Goal: Task Accomplishment & Management: Use online tool/utility

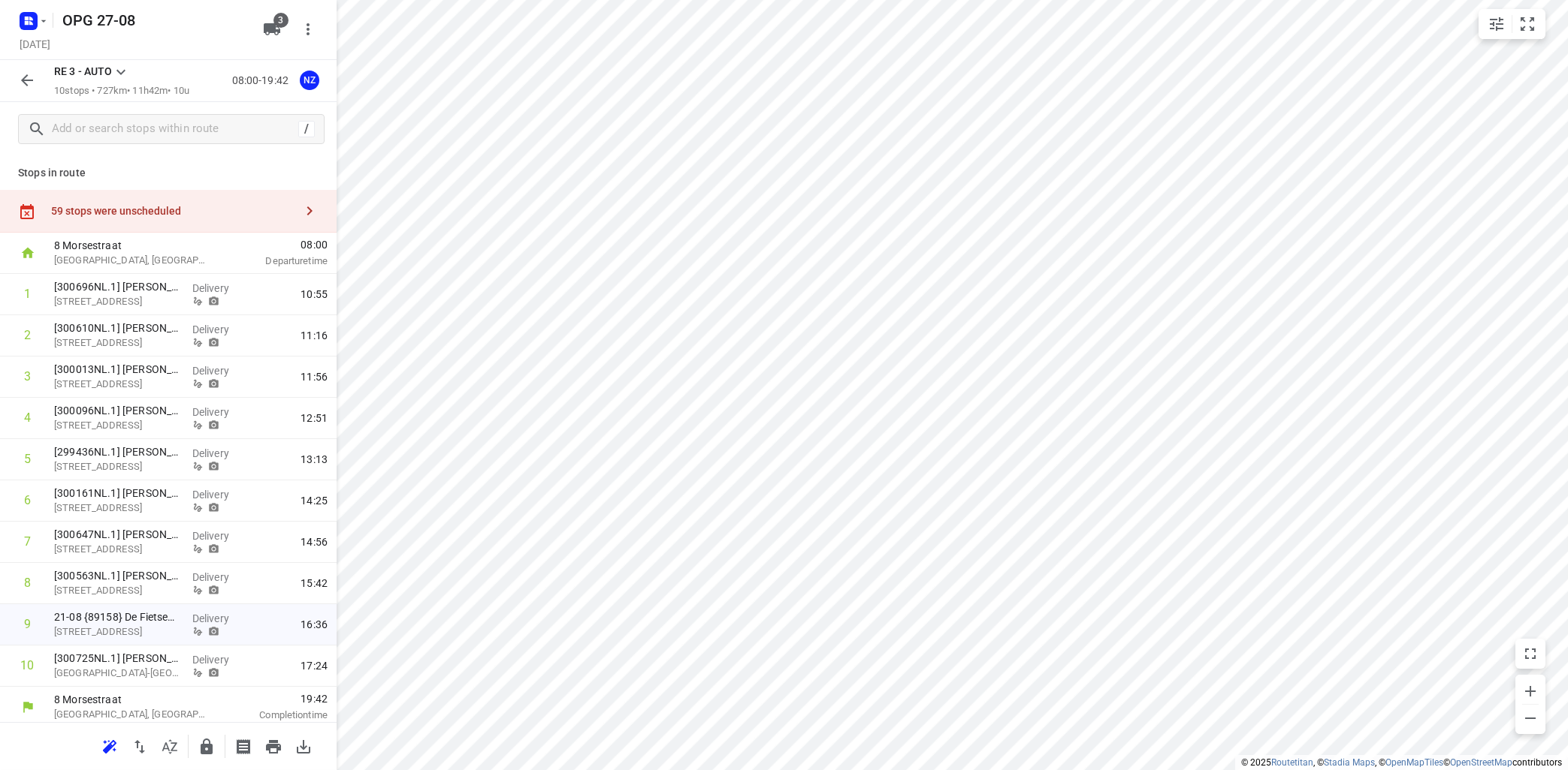
click at [123, 79] on icon at bounding box center [121, 72] width 18 height 18
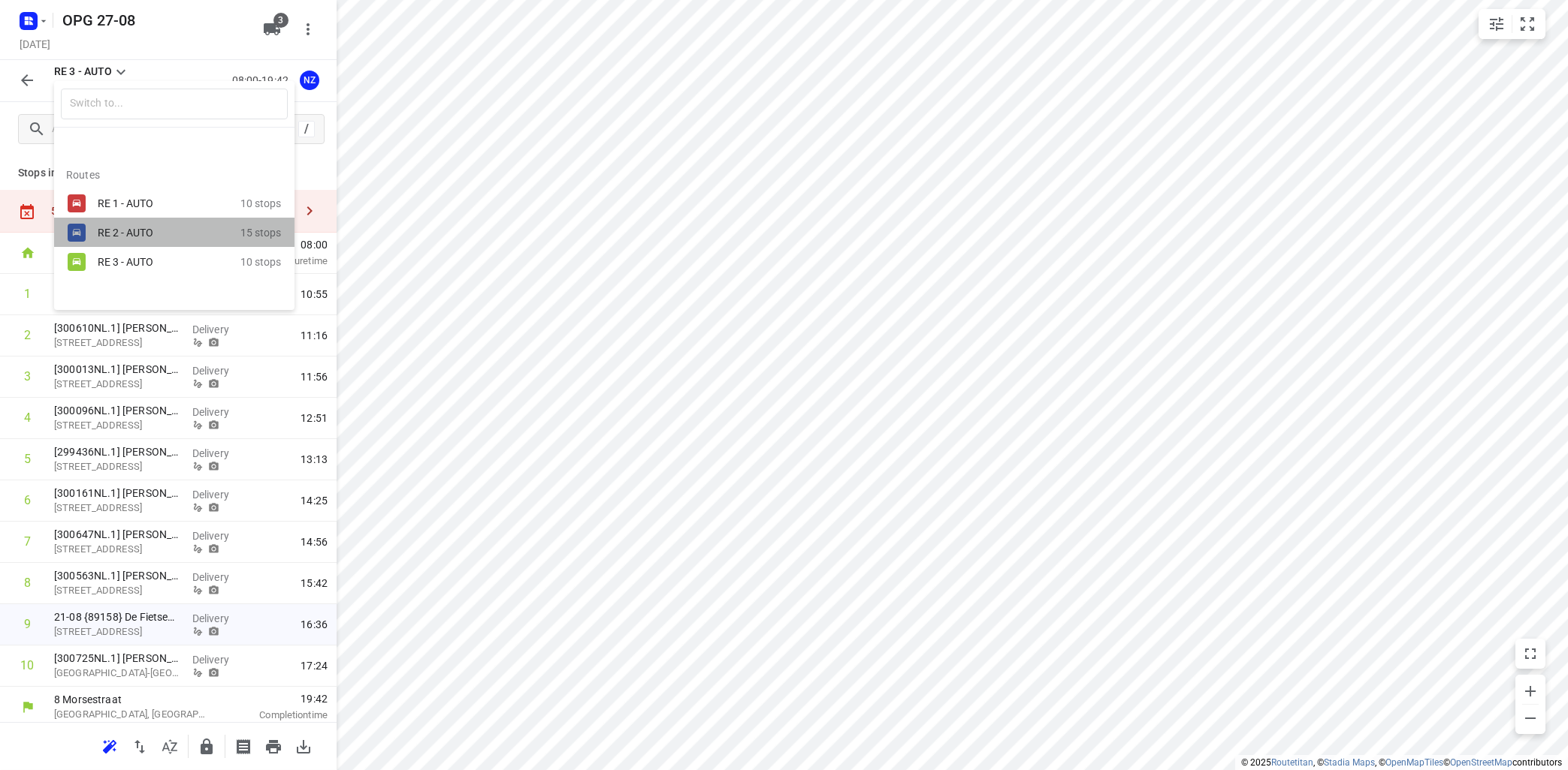
click at [149, 231] on div "RE 2 - AUTO" at bounding box center [162, 232] width 128 height 12
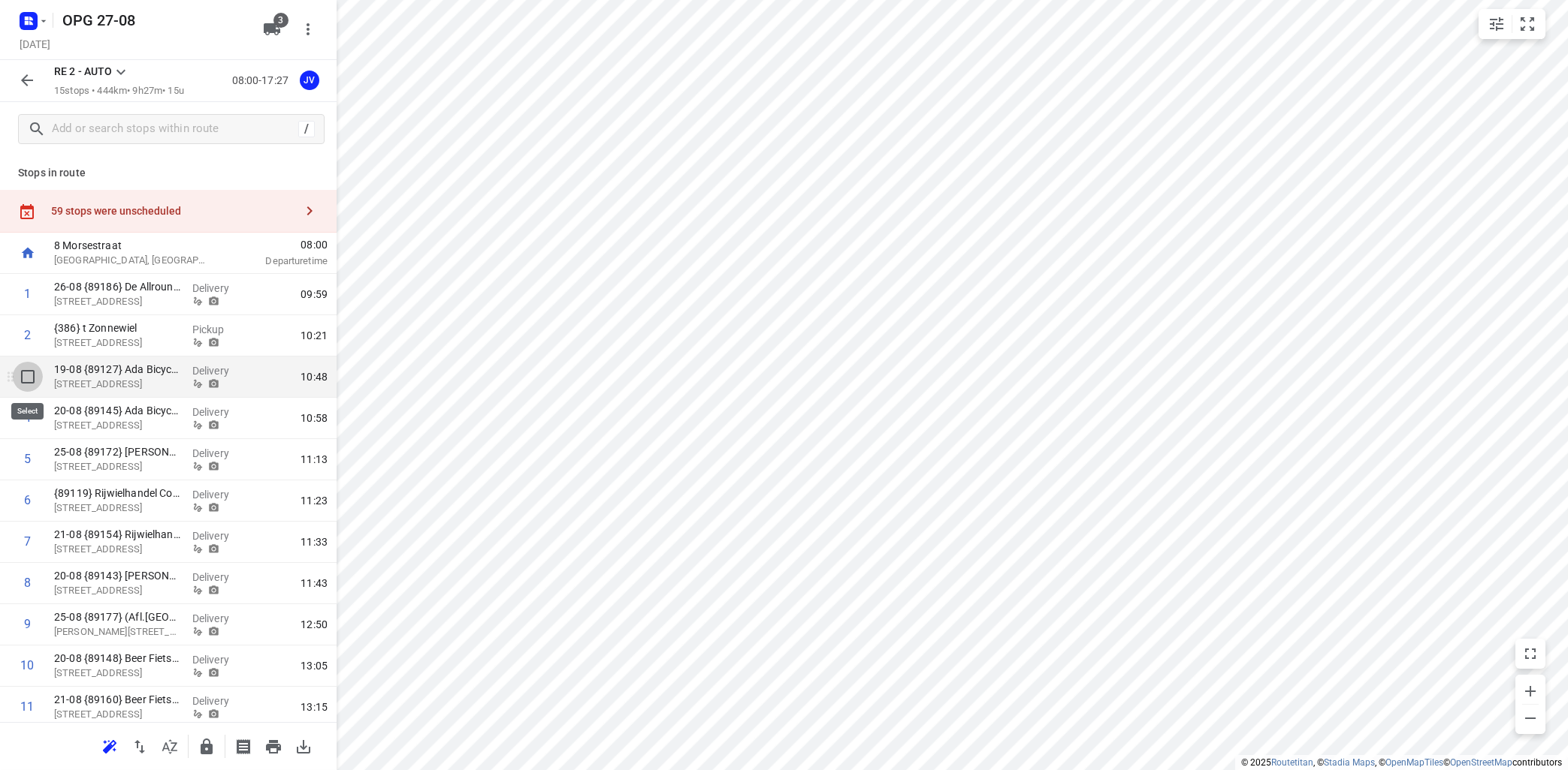
click at [29, 376] on input "checkbox" at bounding box center [27, 376] width 30 height 30
checkbox input "true"
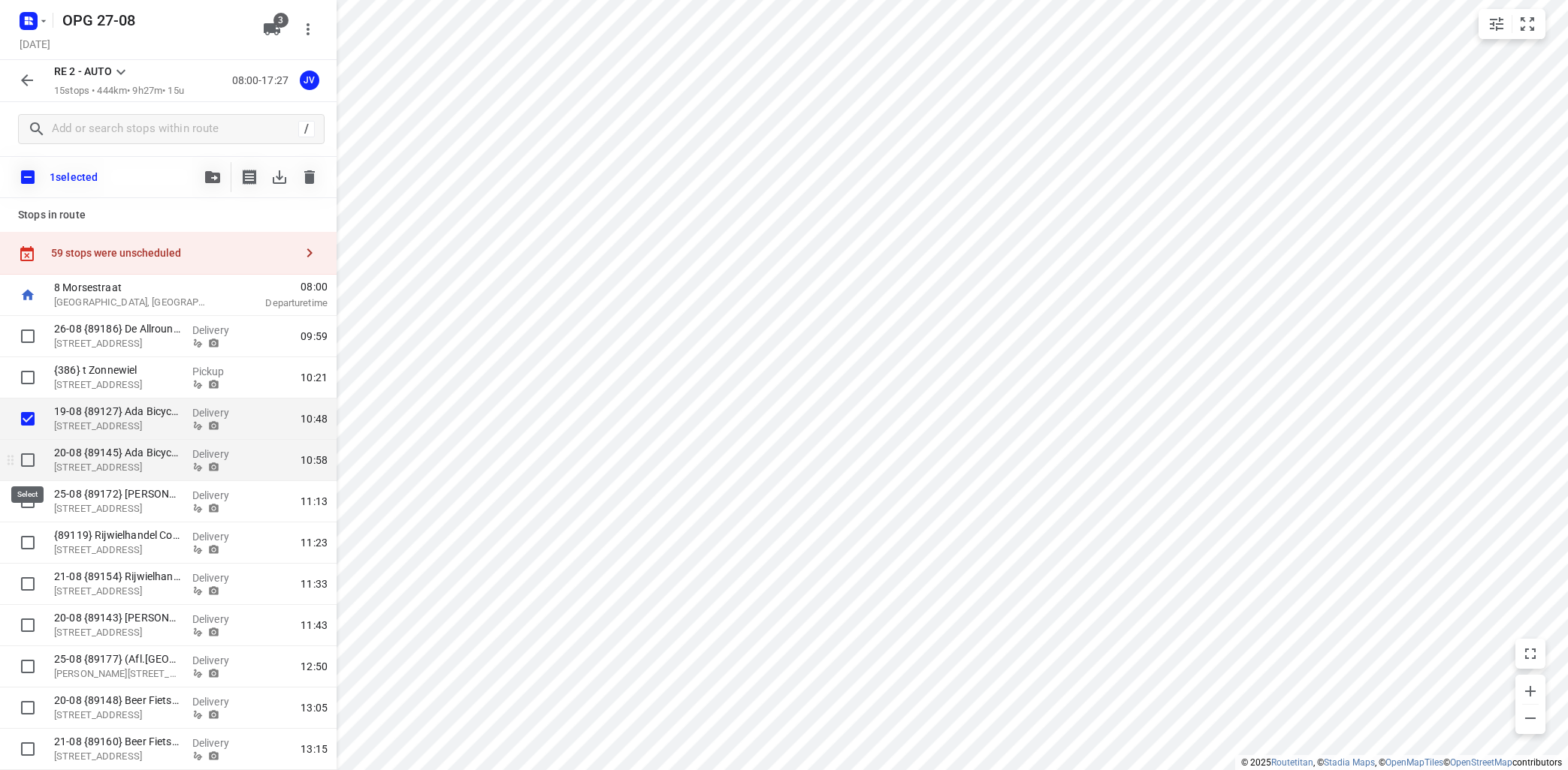
click at [26, 459] on input "checkbox" at bounding box center [27, 459] width 30 height 30
checkbox input "true"
click at [215, 183] on icon "button" at bounding box center [213, 177] width 15 height 12
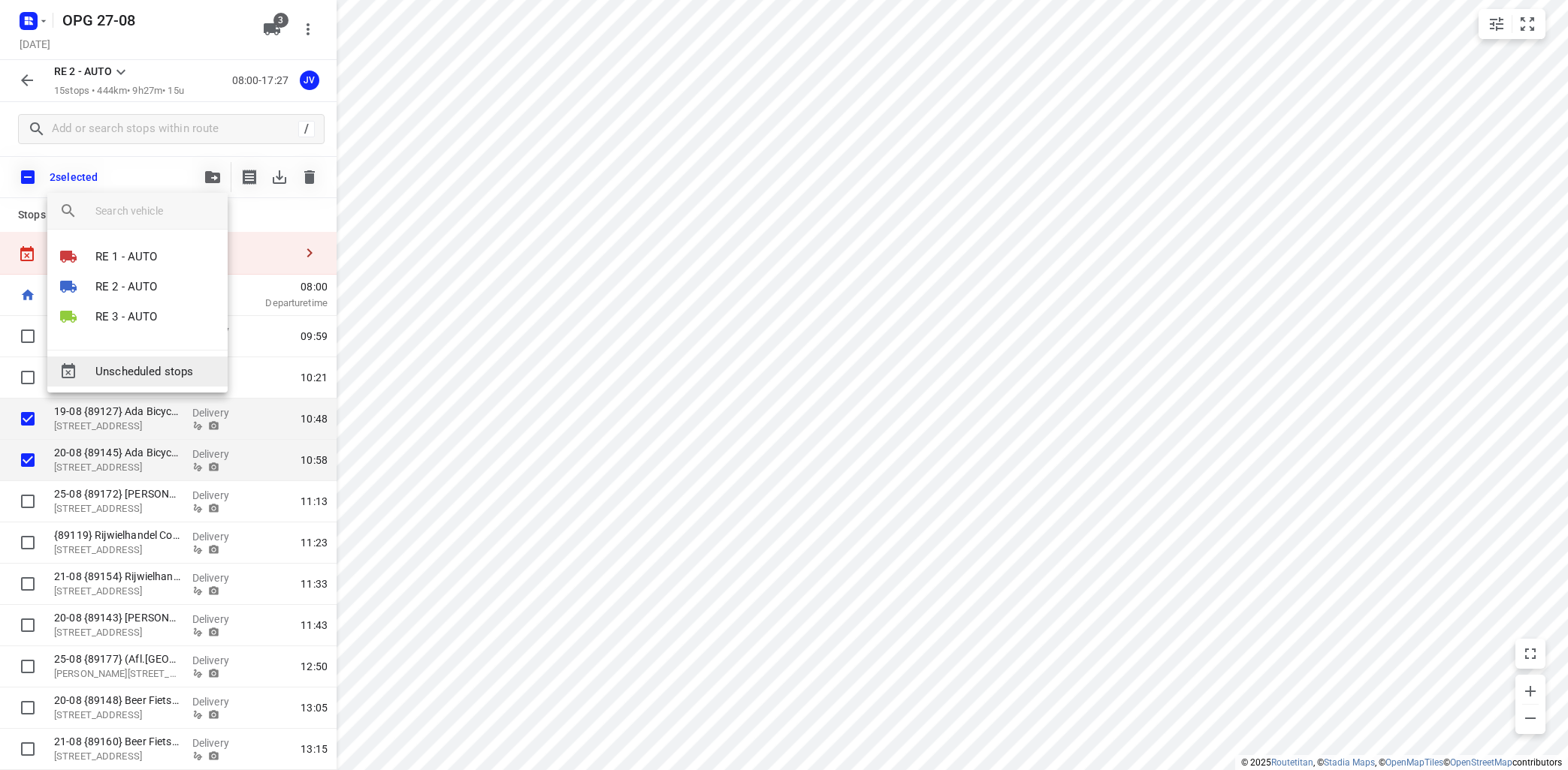
click at [158, 364] on span "Unscheduled stops" at bounding box center [156, 372] width 120 height 17
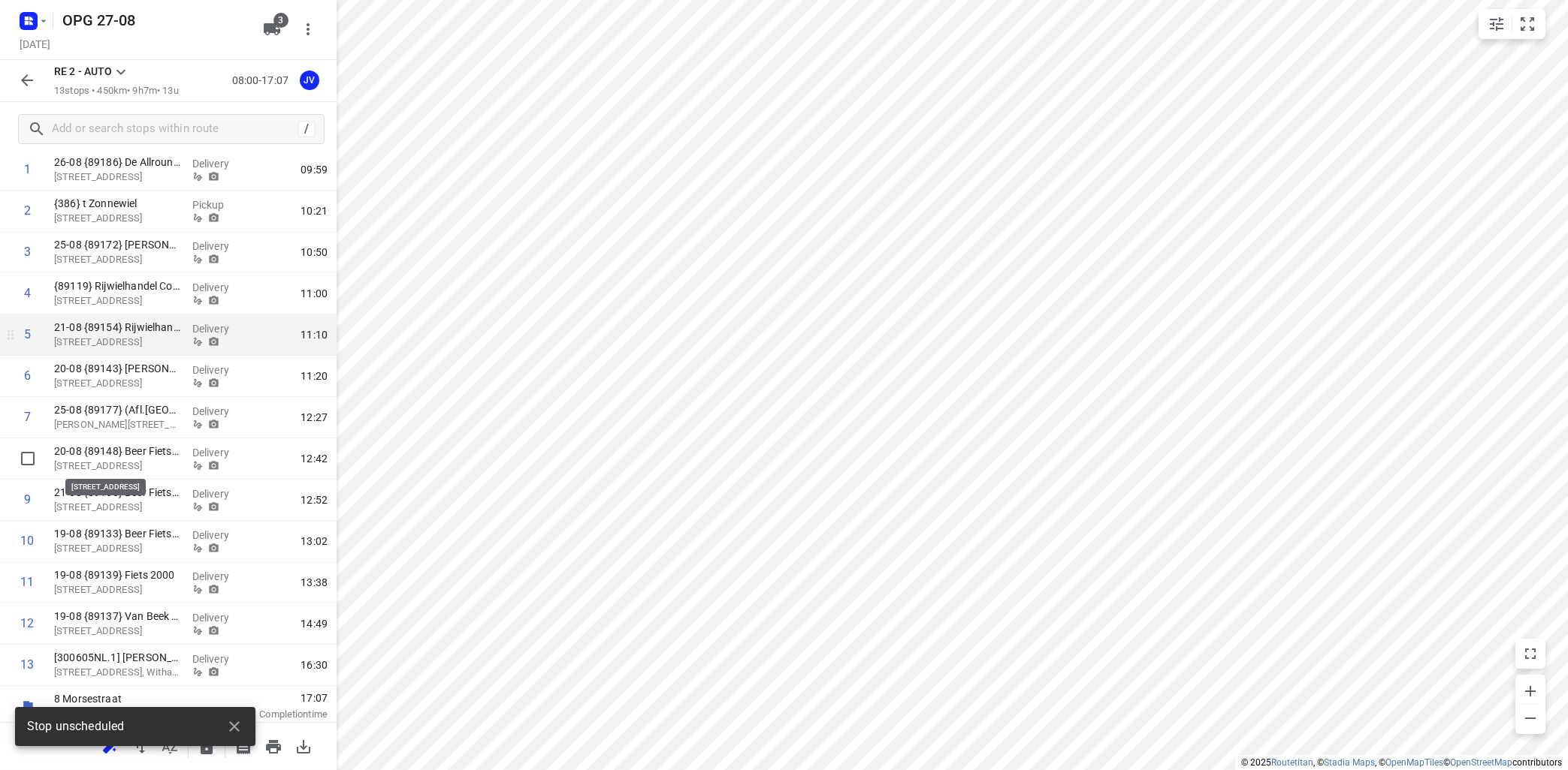
scroll to position [130, 0]
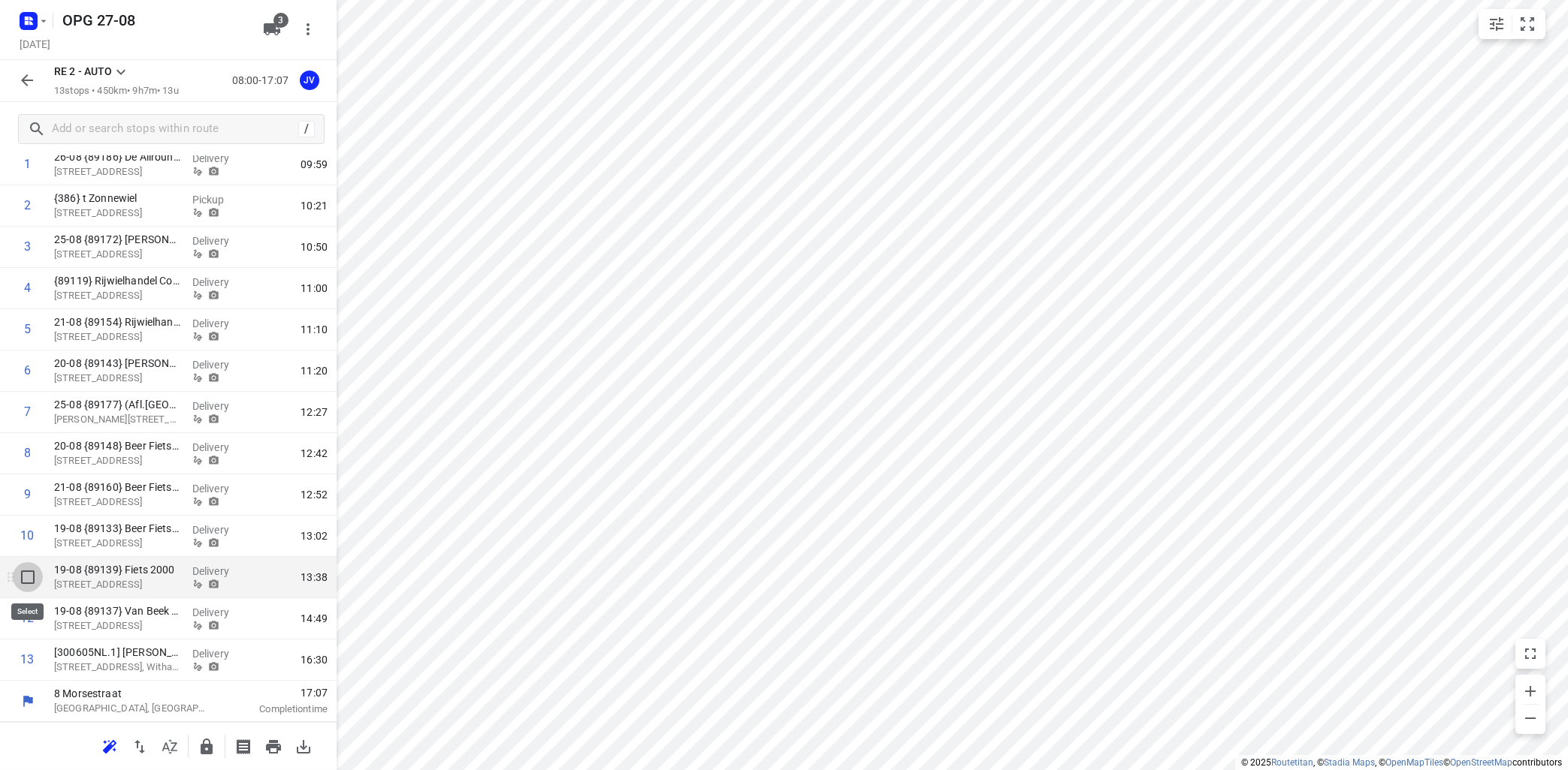
drag, startPoint x: 28, startPoint y: 580, endPoint x: 131, endPoint y: 471, distance: 150.0
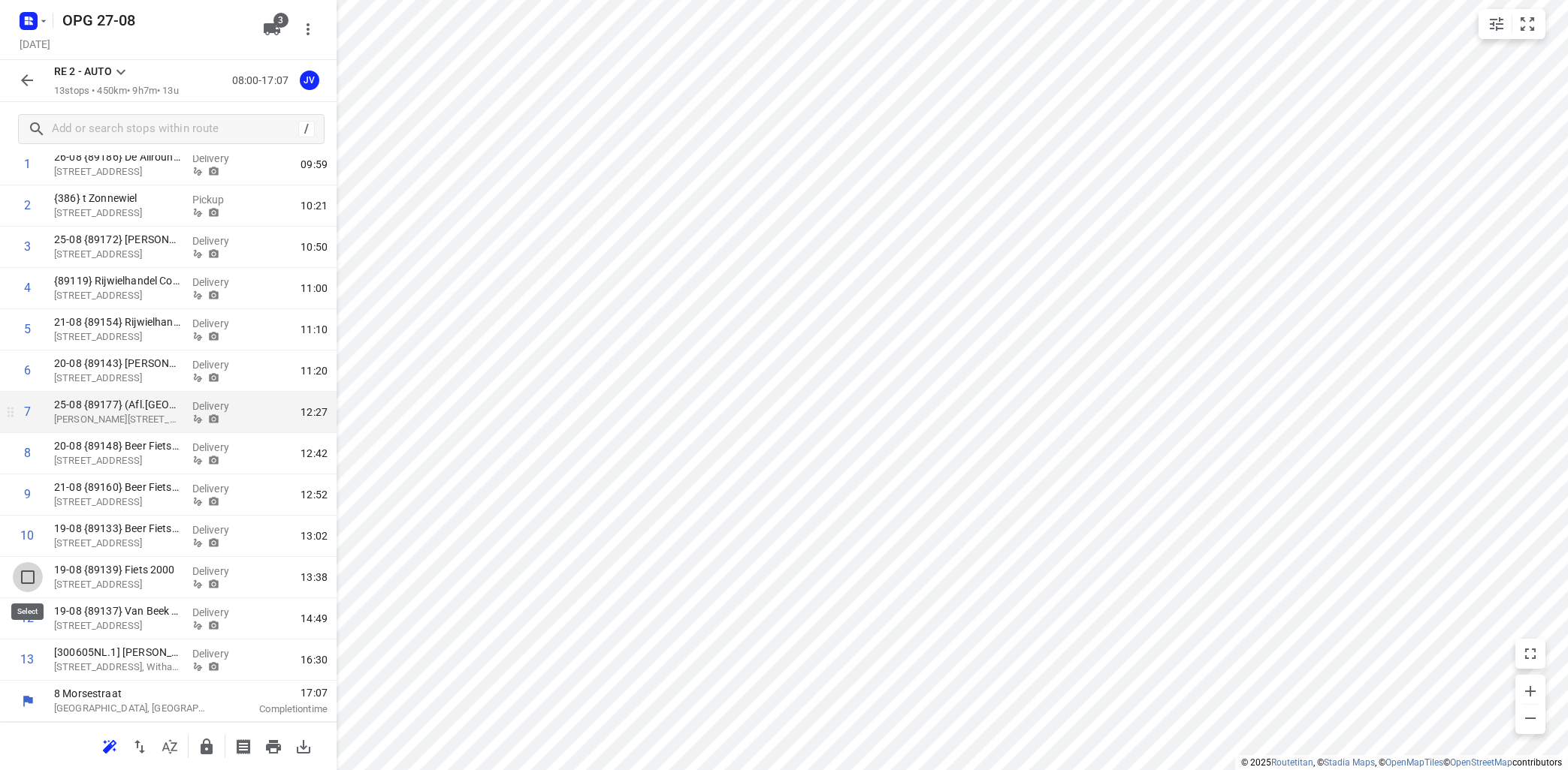
click at [28, 578] on input "checkbox" at bounding box center [27, 577] width 30 height 30
checkbox input "true"
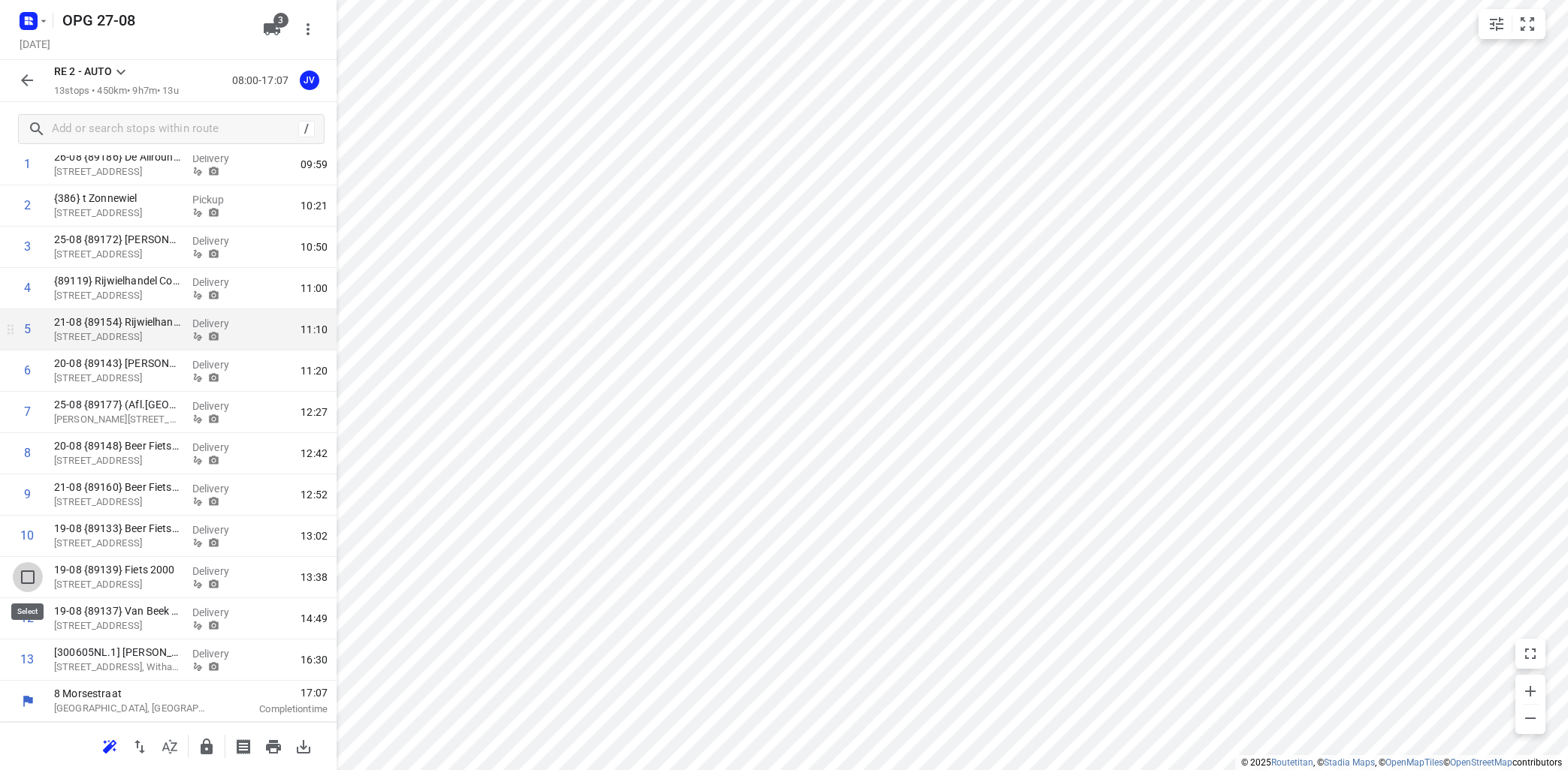
scroll to position [124, 0]
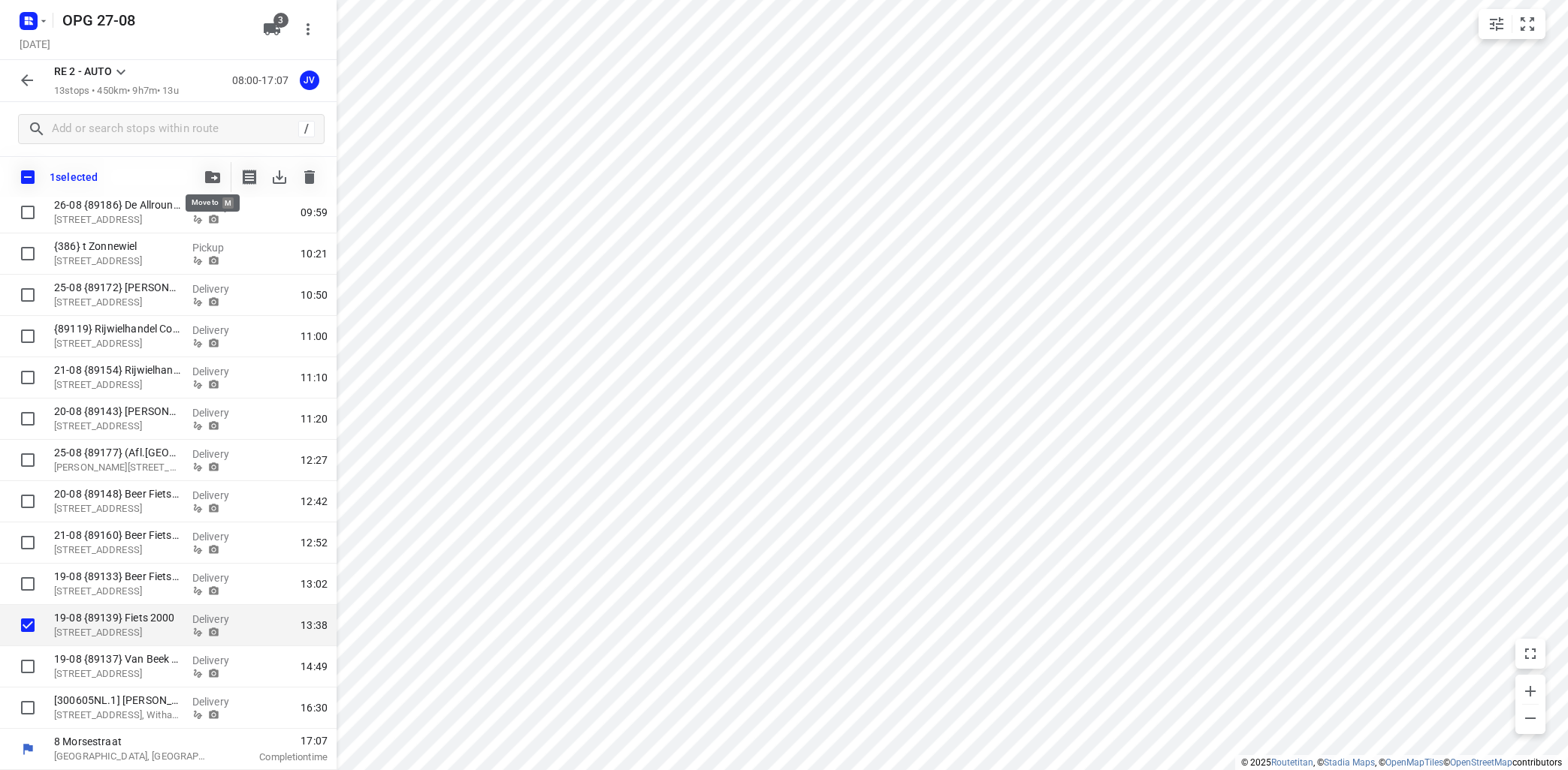
click at [216, 183] on icon "button" at bounding box center [213, 177] width 15 height 12
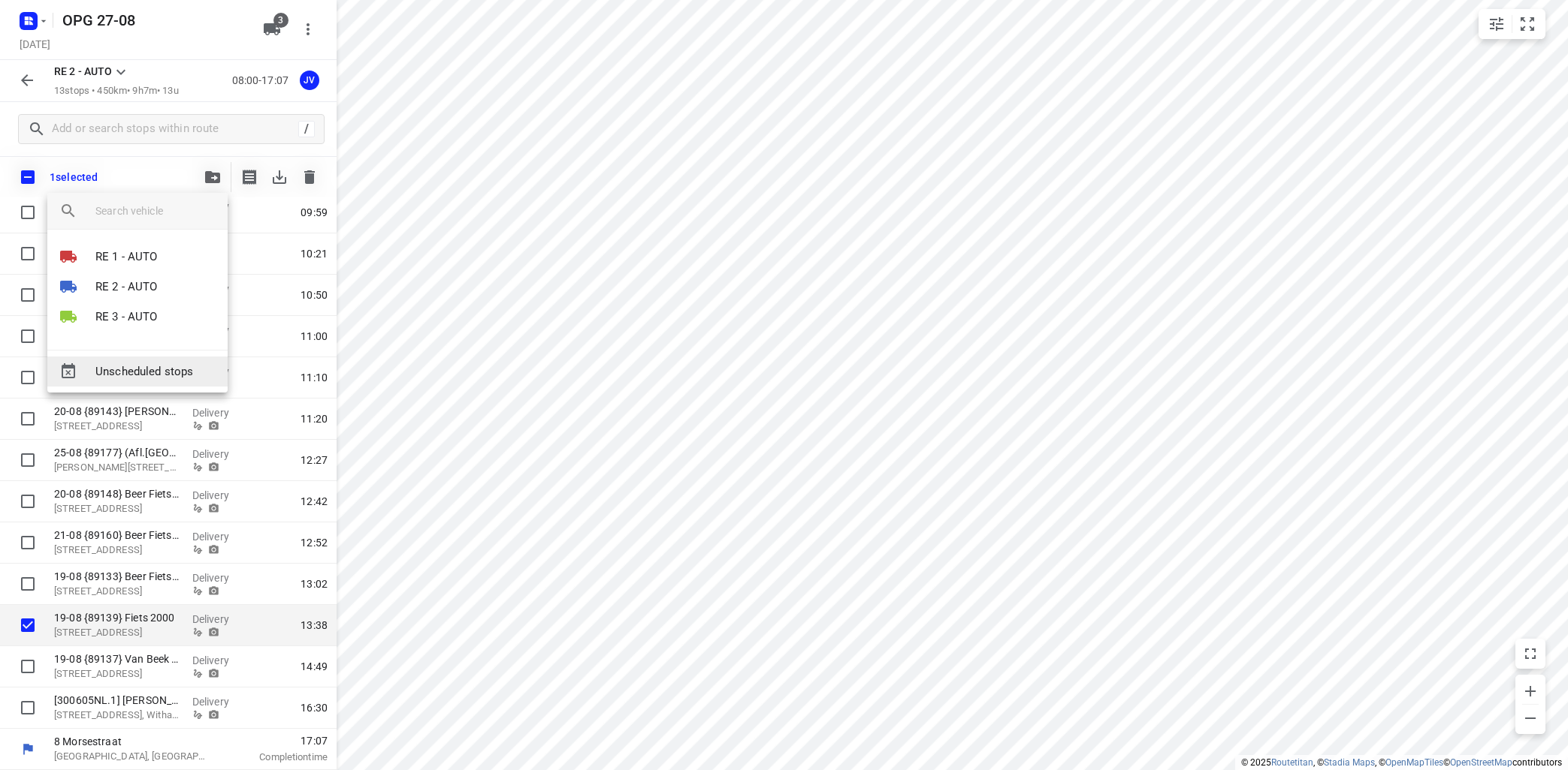
click at [130, 371] on span "Unscheduled stops" at bounding box center [156, 372] width 120 height 17
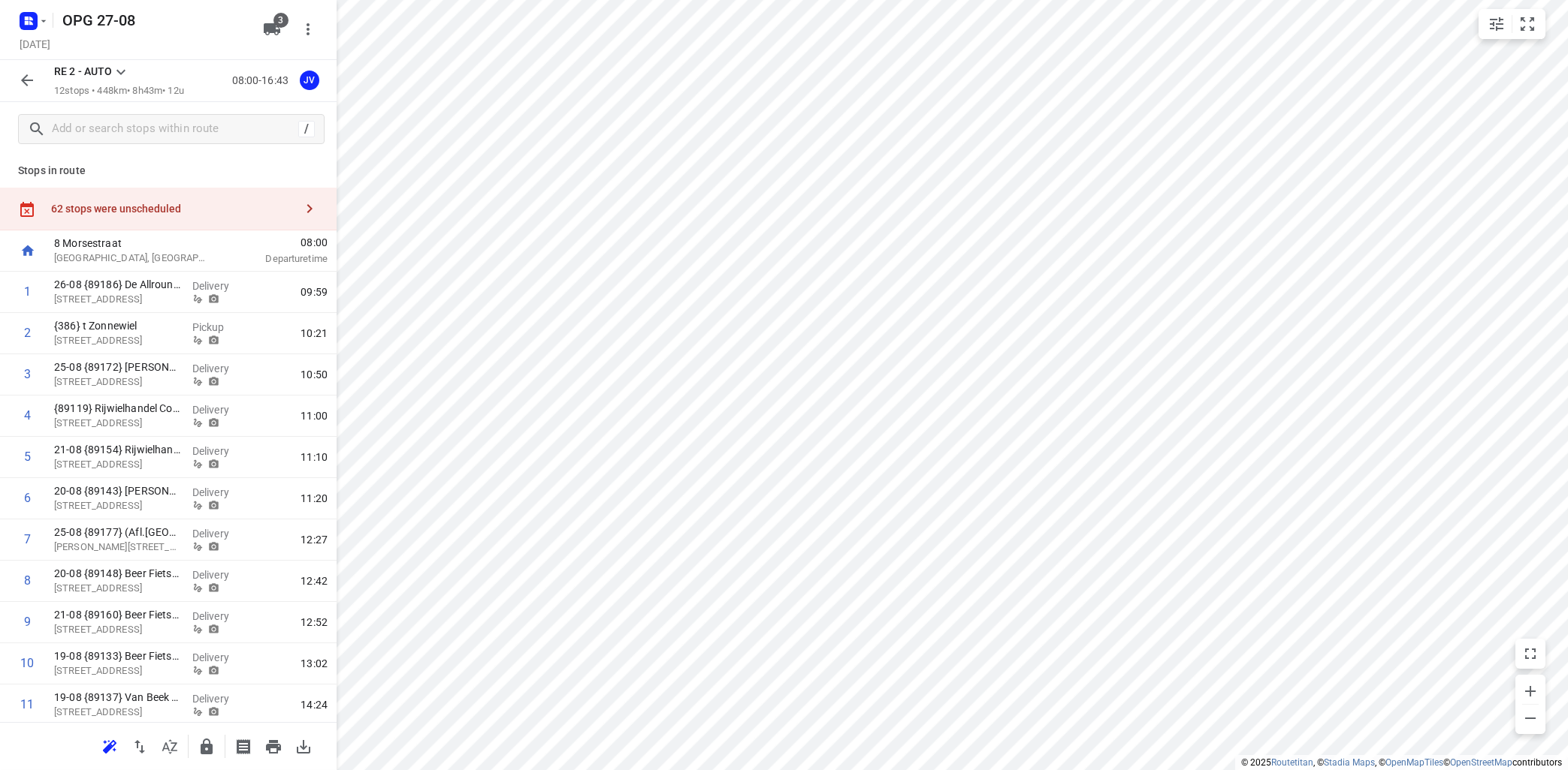
scroll to position [0, 0]
click at [312, 201] on button "button" at bounding box center [309, 211] width 30 height 30
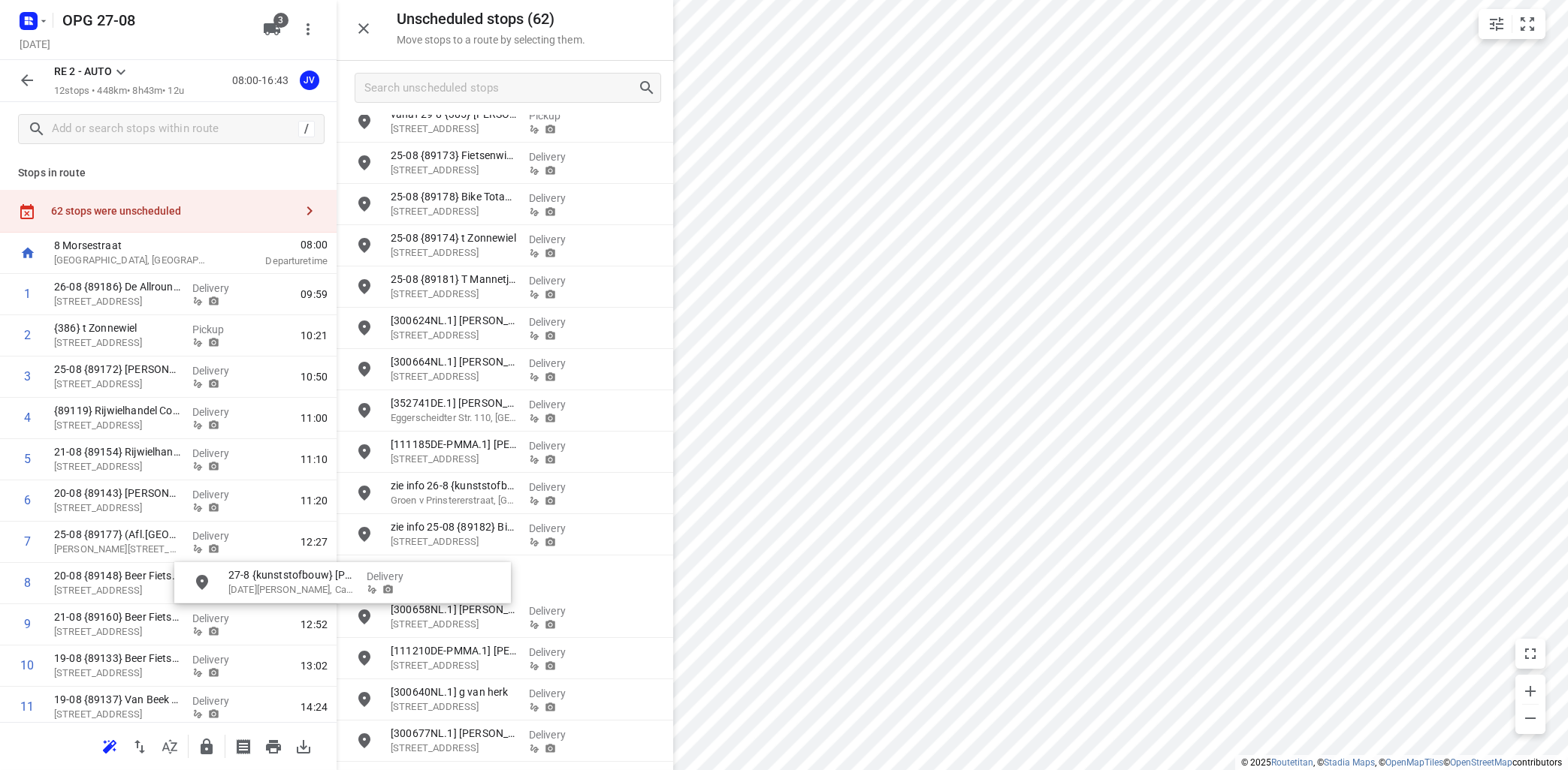
scroll to position [8, 0]
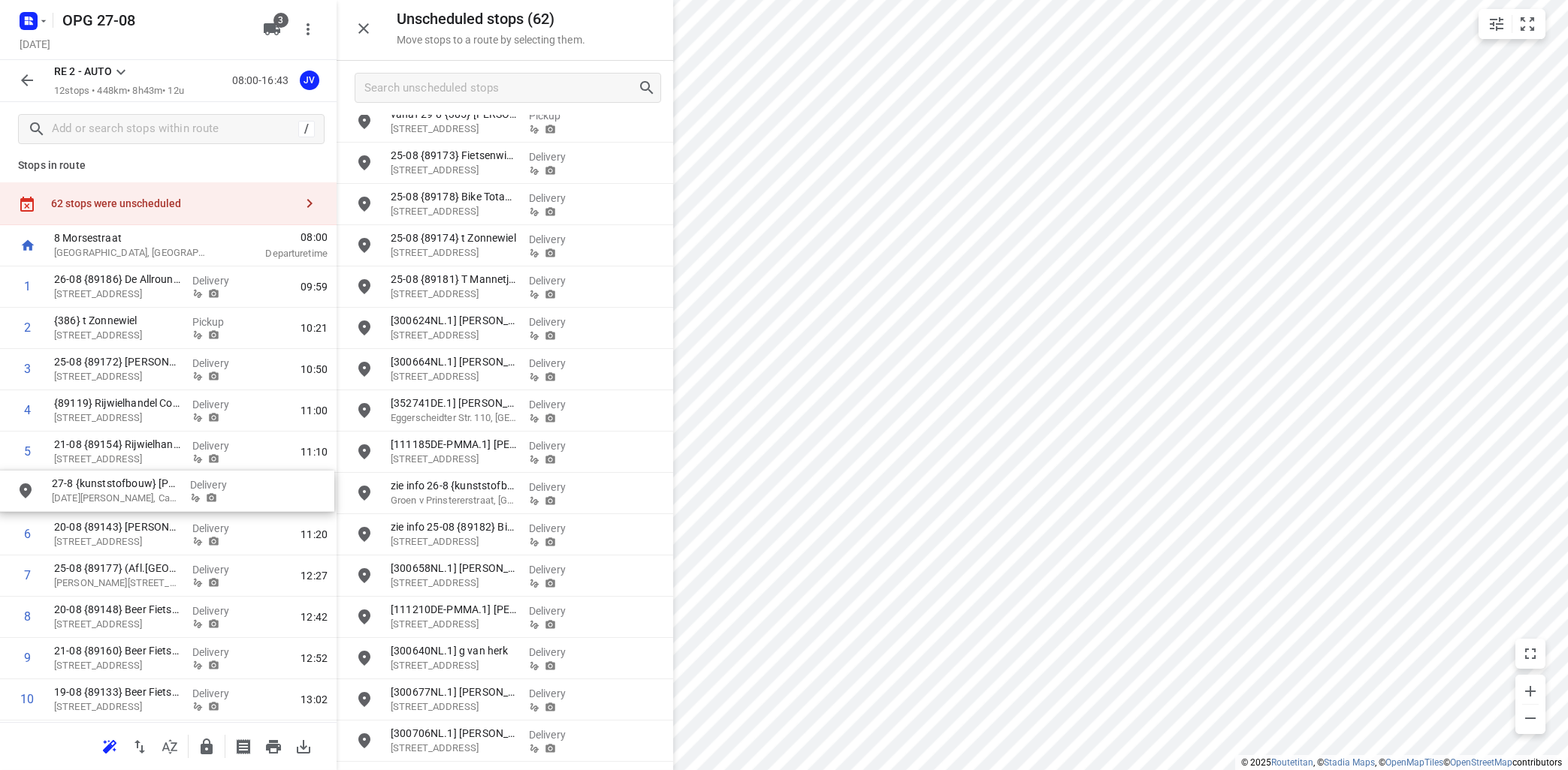
drag, startPoint x: 496, startPoint y: 618, endPoint x: 137, endPoint y: 486, distance: 382.5
drag, startPoint x: 127, startPoint y: 498, endPoint x: 121, endPoint y: 537, distance: 39.5
click at [123, 542] on div "1 26-08 {89186} De Allrounder [STREET_ADDRESS] Delivery 09:59 2 {386} t Zonnewi…" at bounding box center [168, 535] width 337 height 537
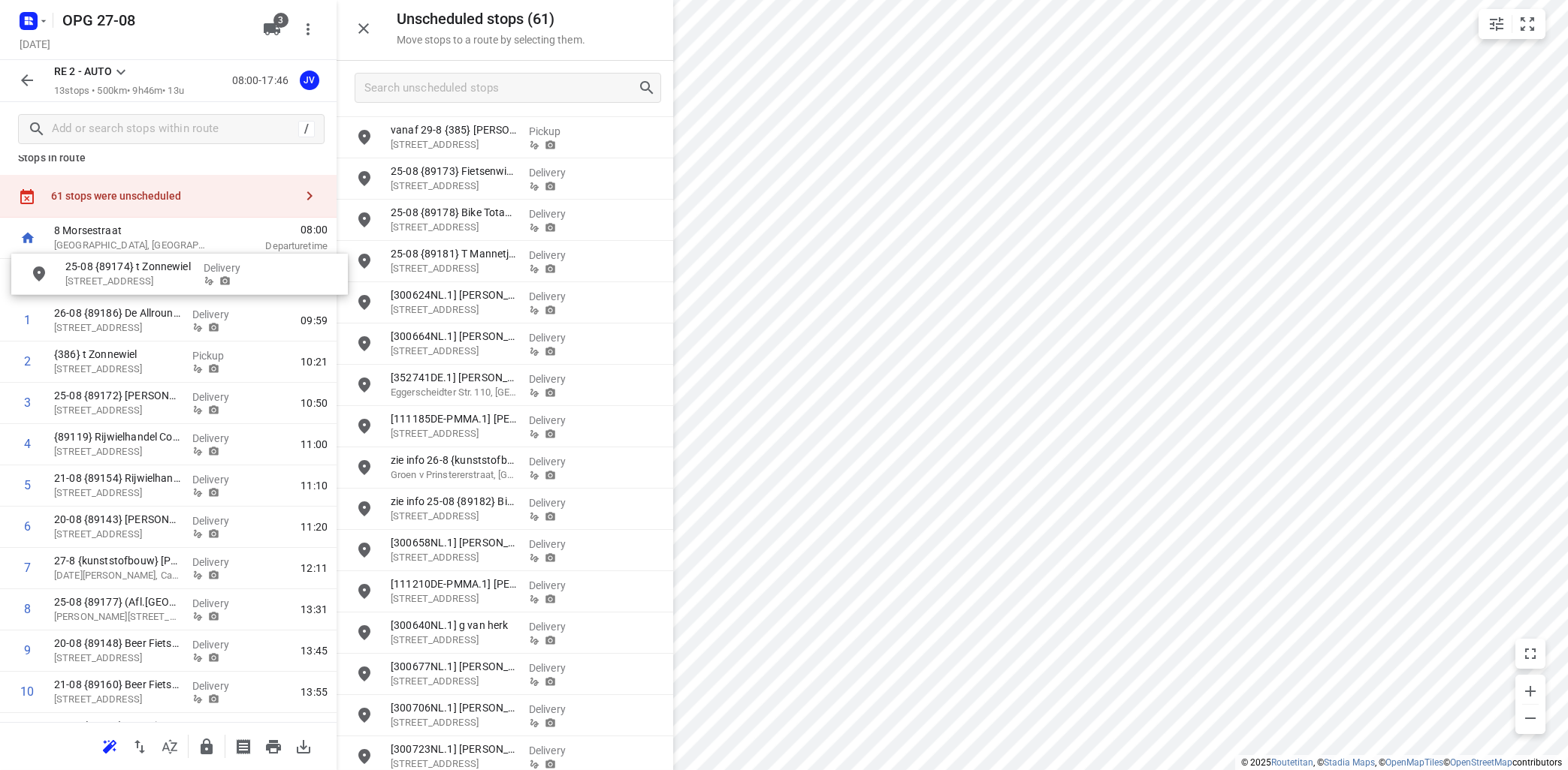
scroll to position [5, 0]
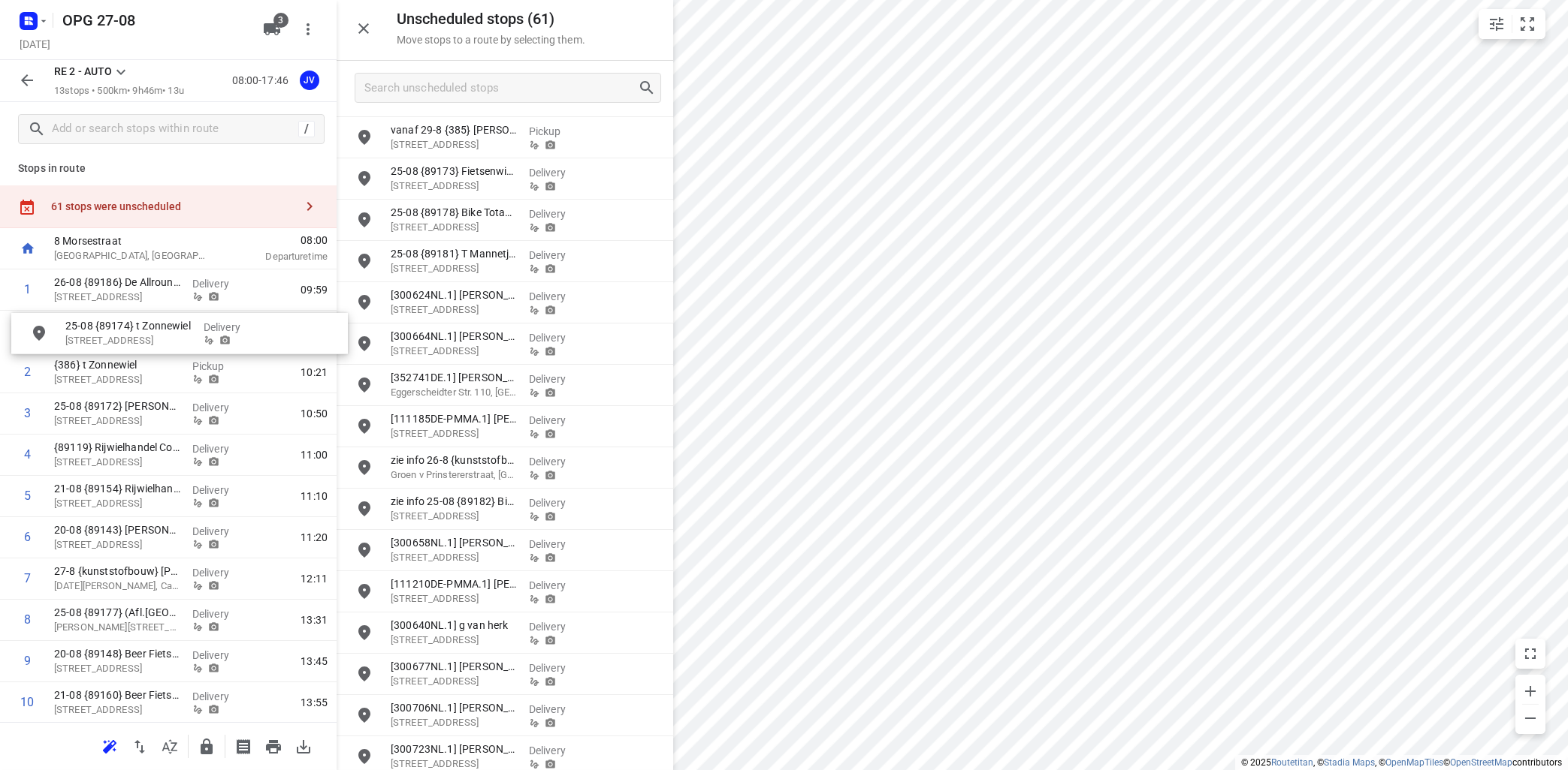
drag, startPoint x: 473, startPoint y: 240, endPoint x: 142, endPoint y: 324, distance: 341.5
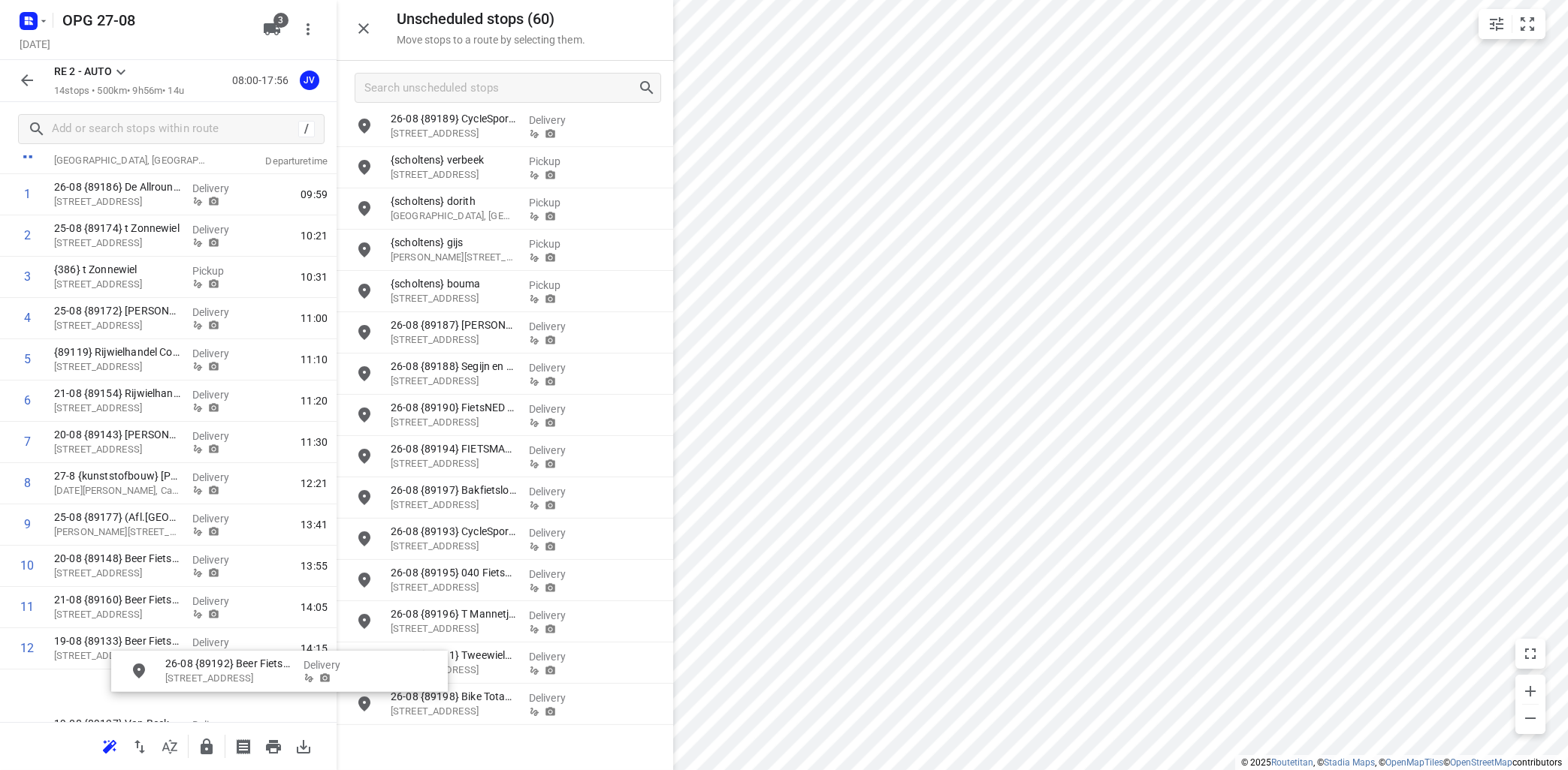
scroll to position [213, 0]
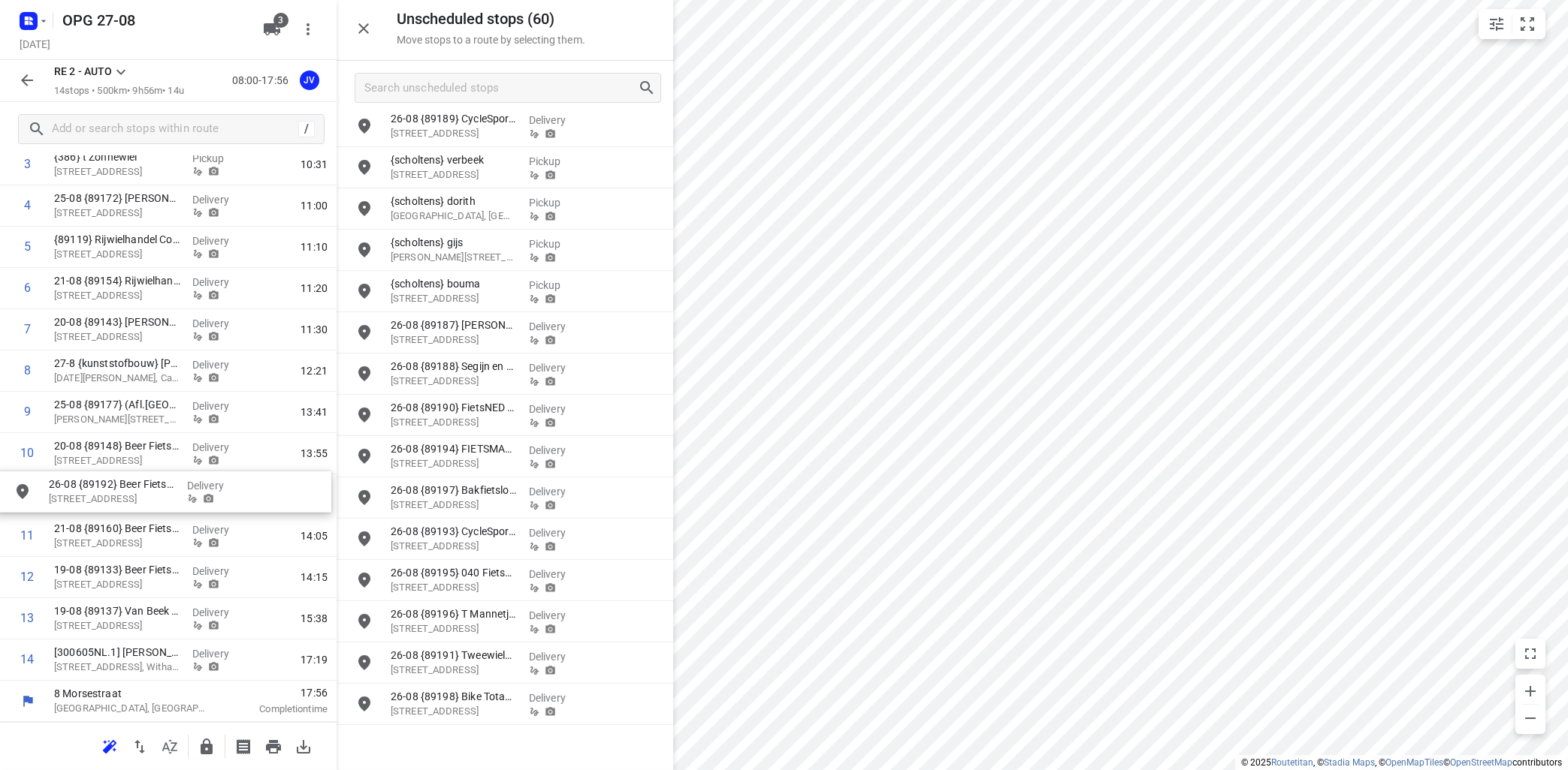
drag, startPoint x: 452, startPoint y: 666, endPoint x: 96, endPoint y: 496, distance: 394.5
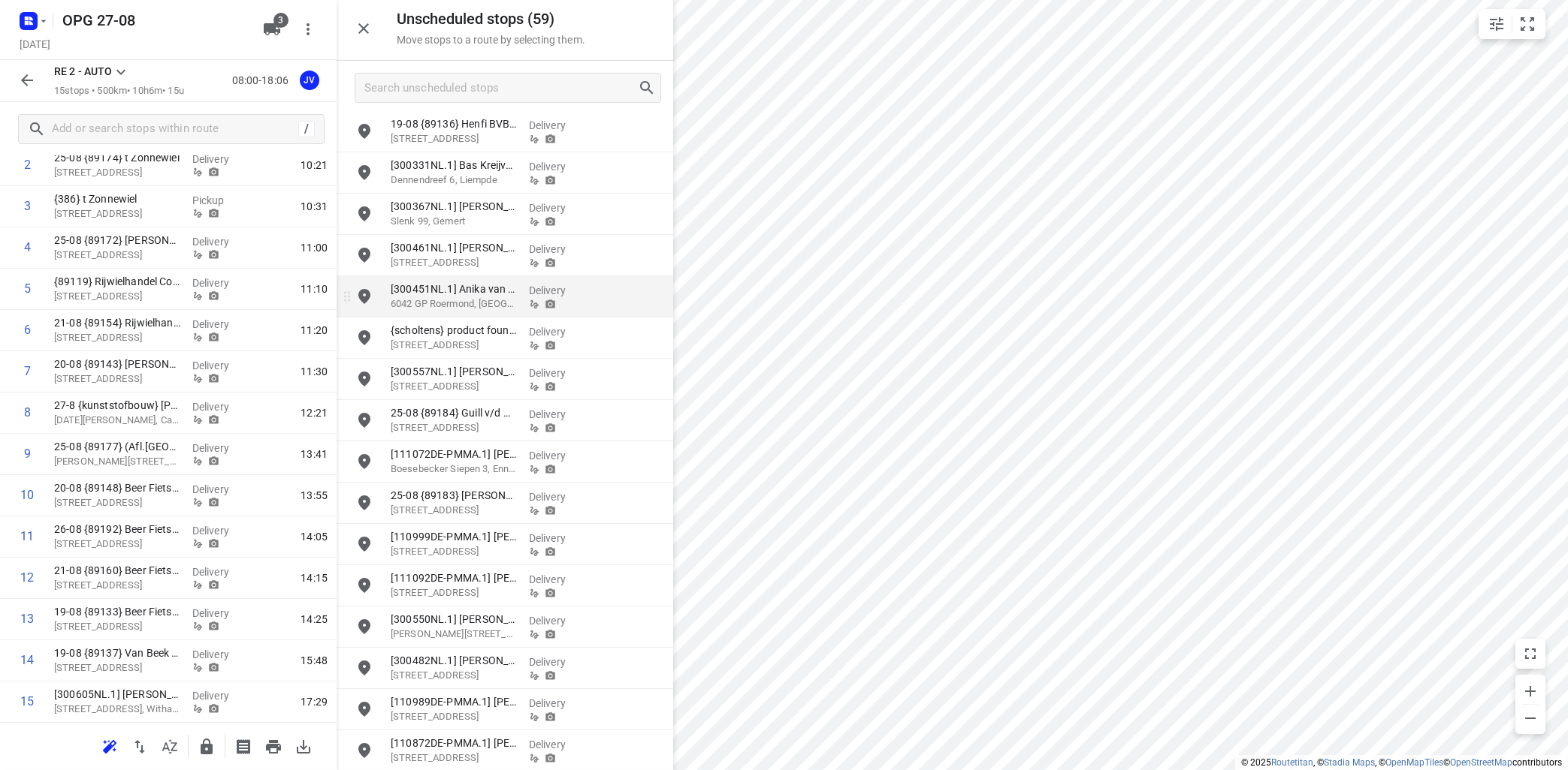
scroll to position [334, 0]
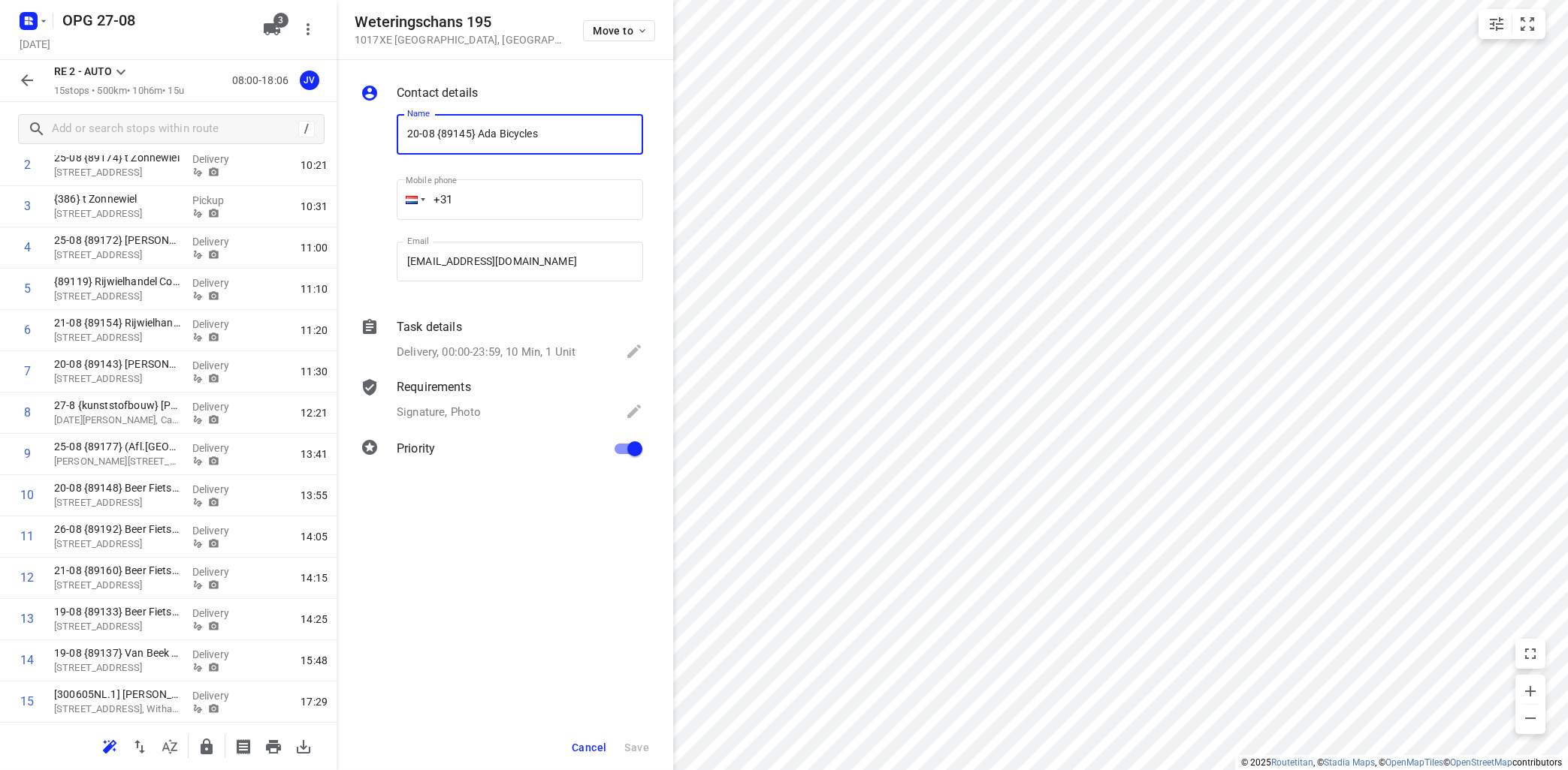
click at [589, 742] on span "Cancel" at bounding box center [589, 748] width 35 height 12
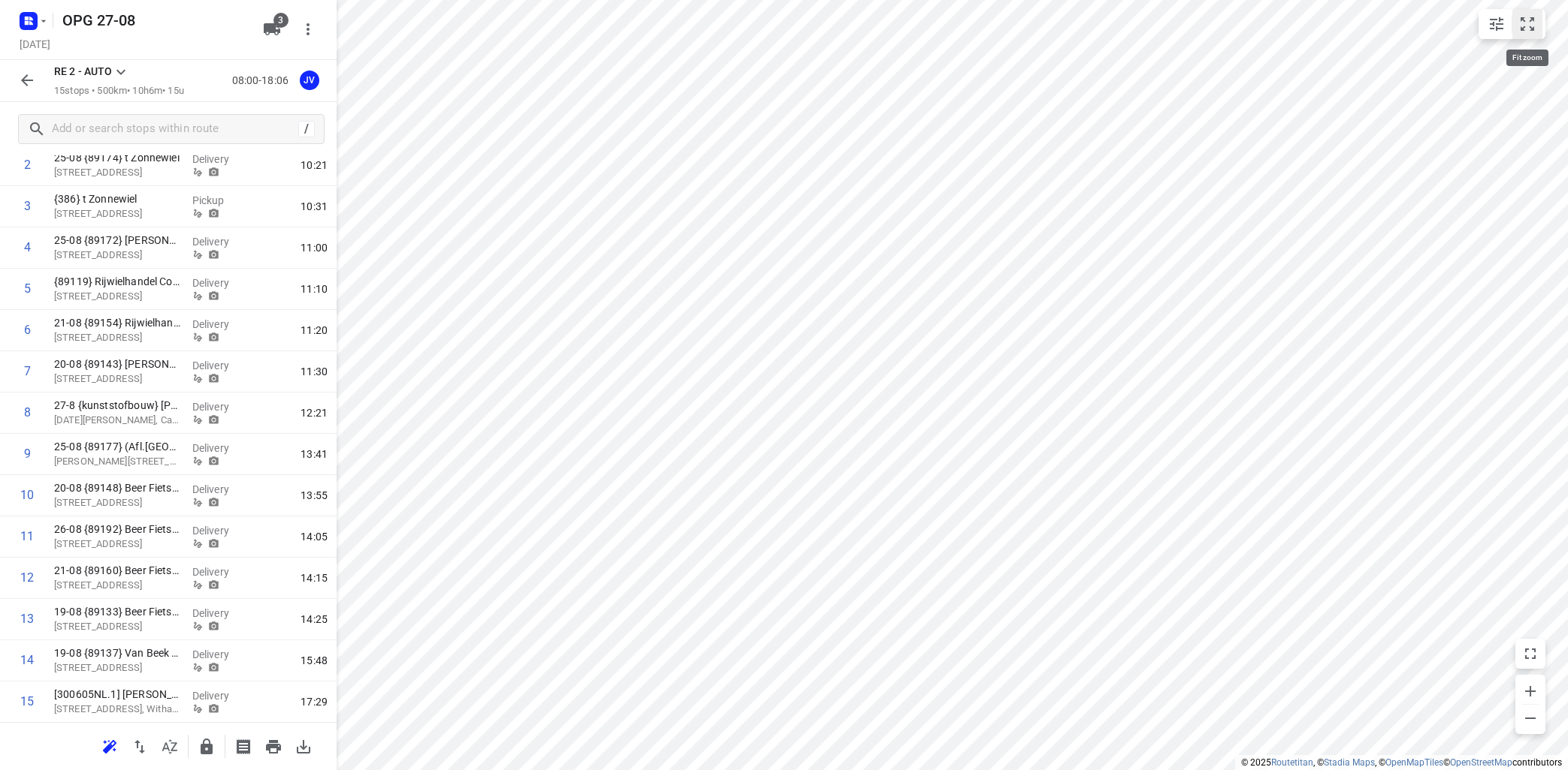
click at [1533, 24] on icon "small contained button group" at bounding box center [1527, 24] width 18 height 18
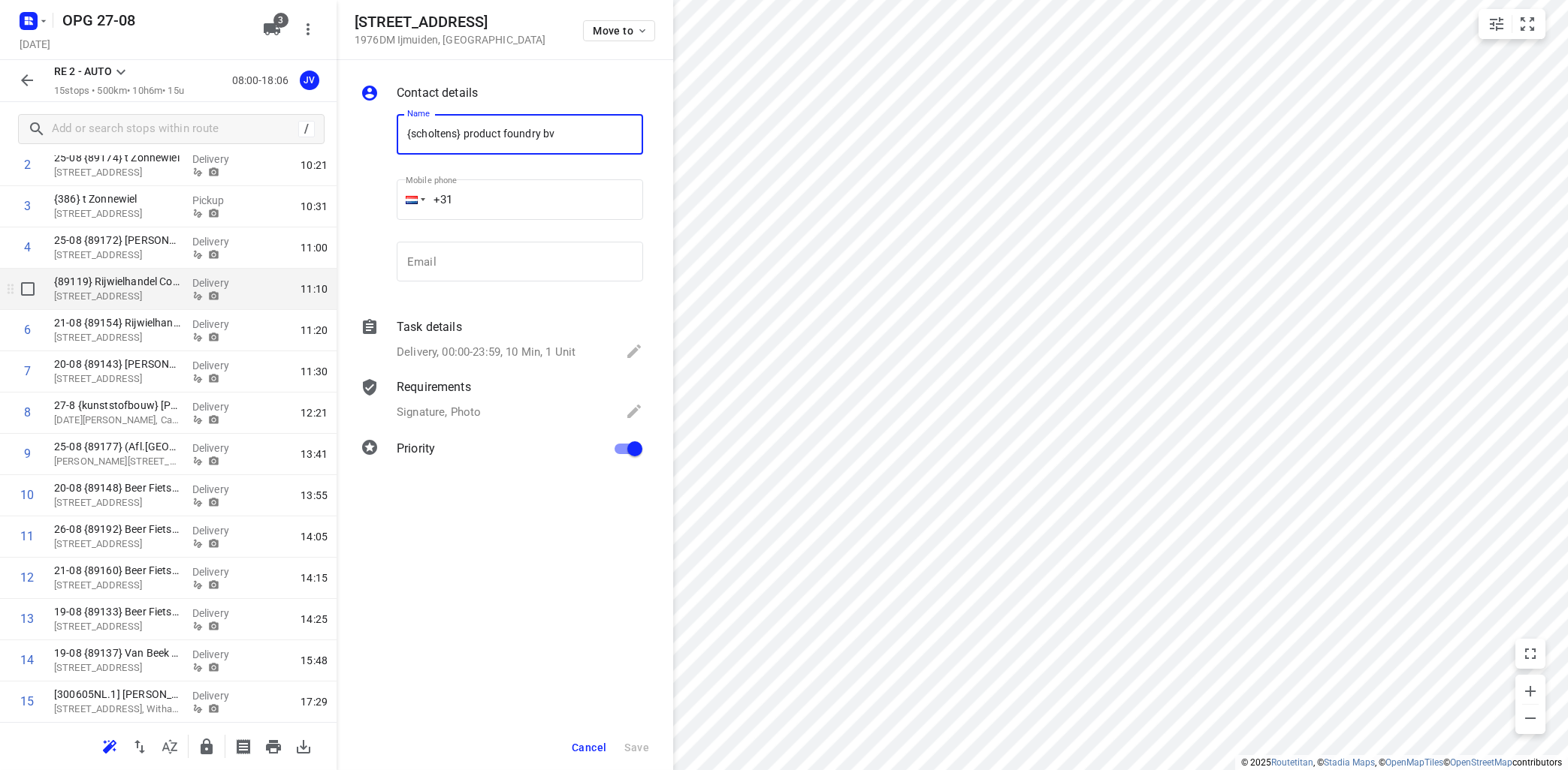
scroll to position [0, 0]
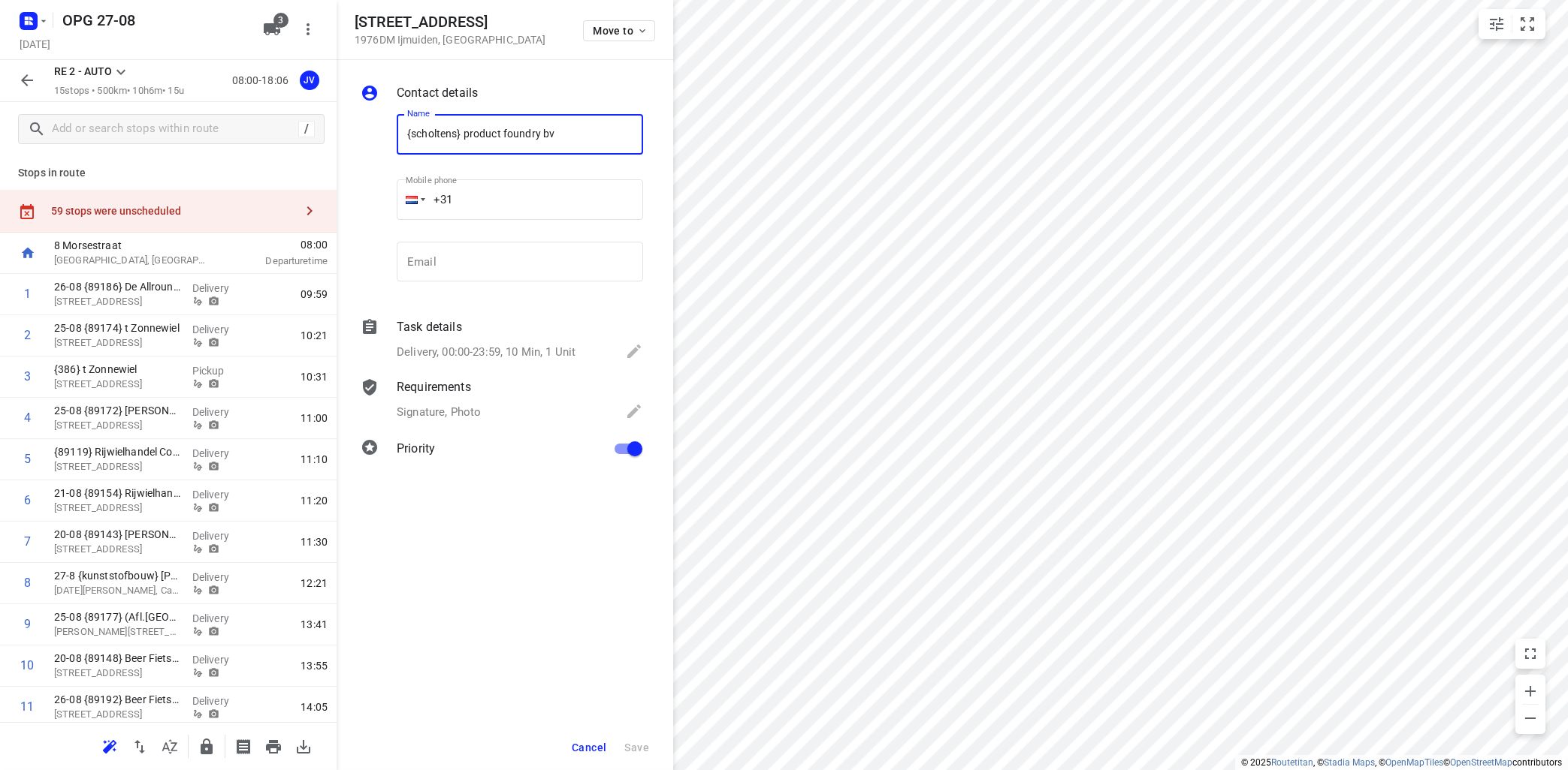
click at [307, 216] on icon "button" at bounding box center [309, 211] width 18 height 18
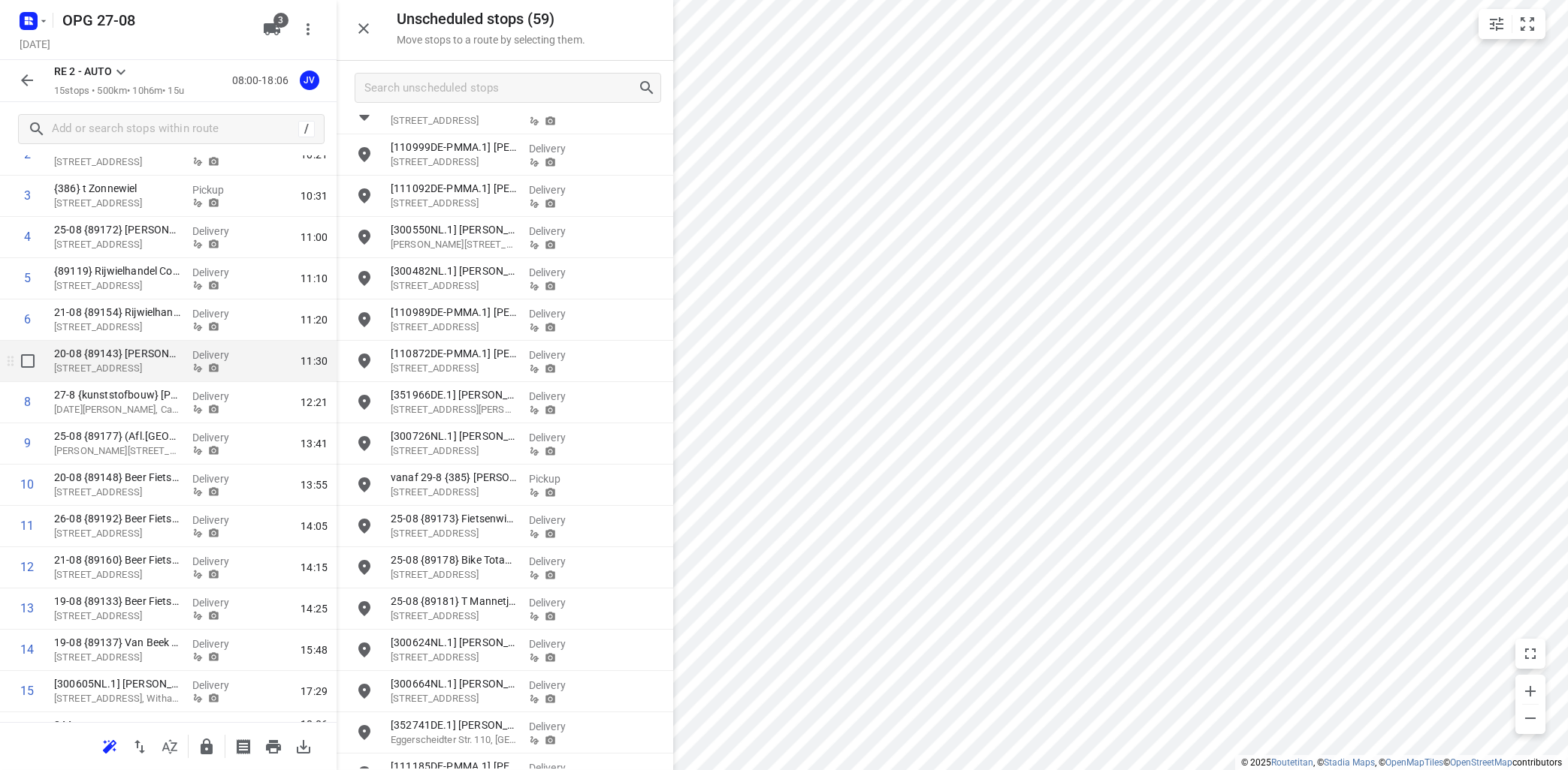
scroll to position [213, 0]
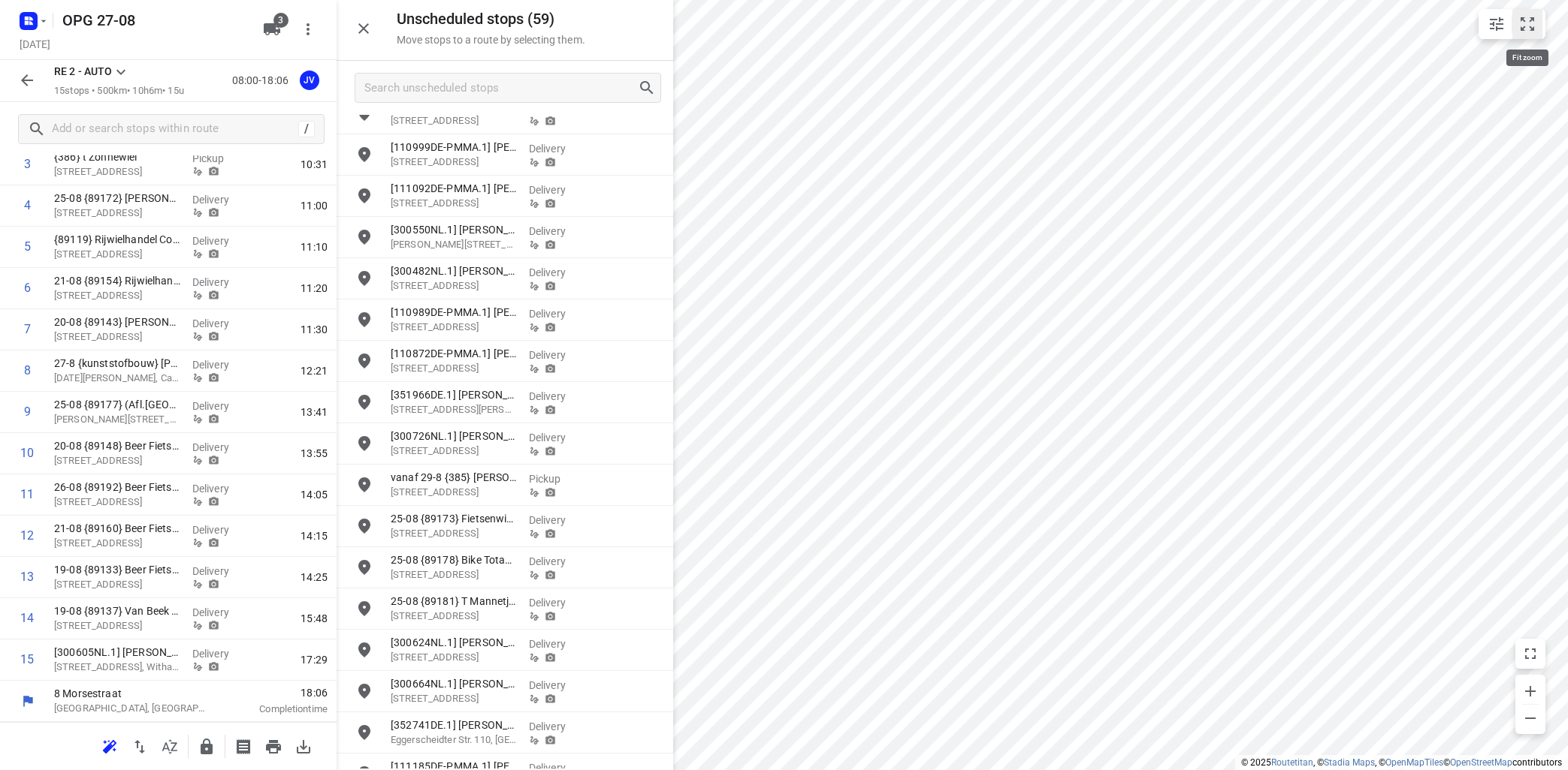
click at [1532, 17] on icon "small contained button group" at bounding box center [1527, 24] width 14 height 14
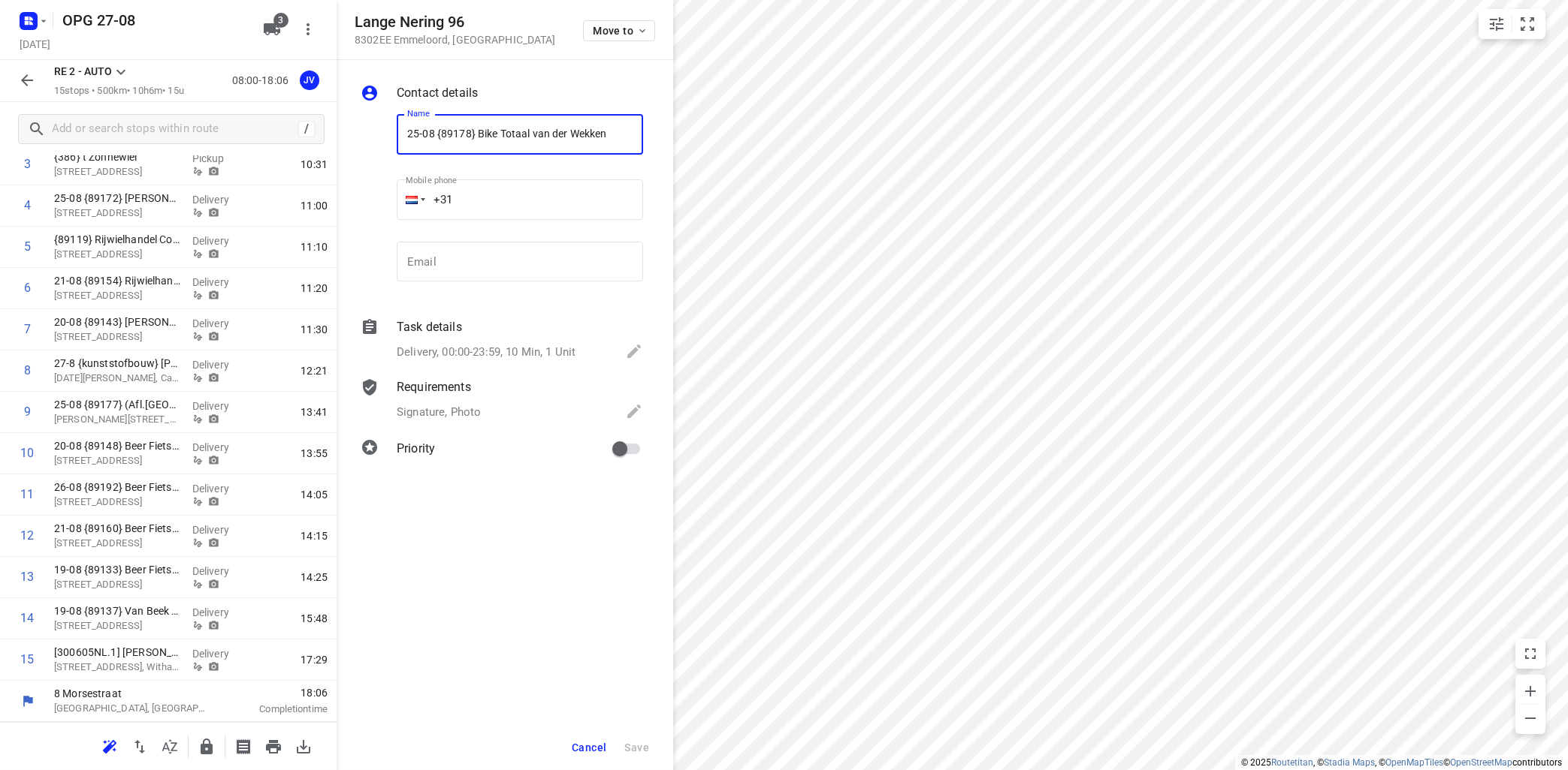
click at [596, 743] on span "Cancel" at bounding box center [589, 748] width 35 height 12
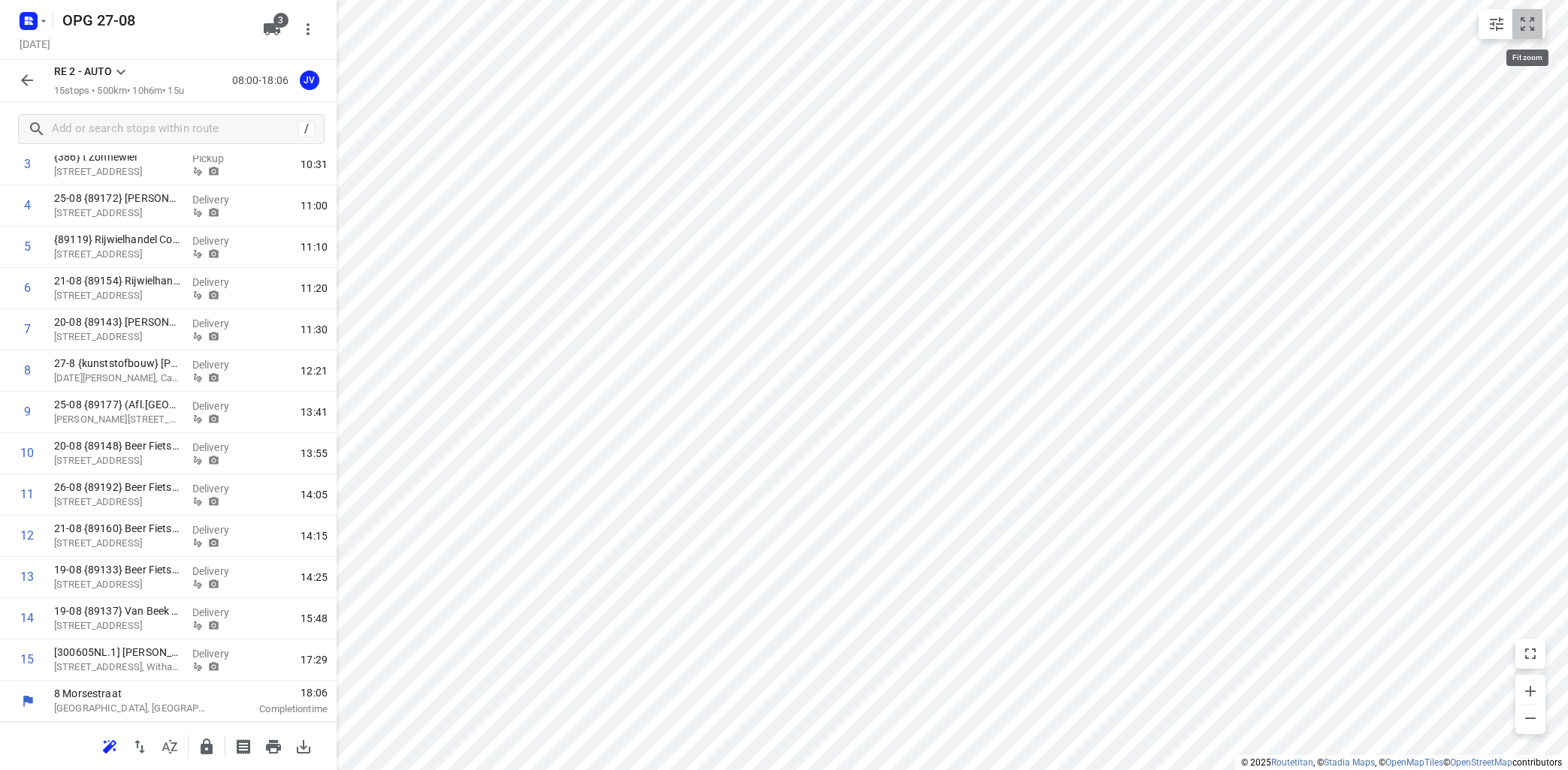
click at [1525, 21] on icon "small contained button group" at bounding box center [1527, 24] width 18 height 18
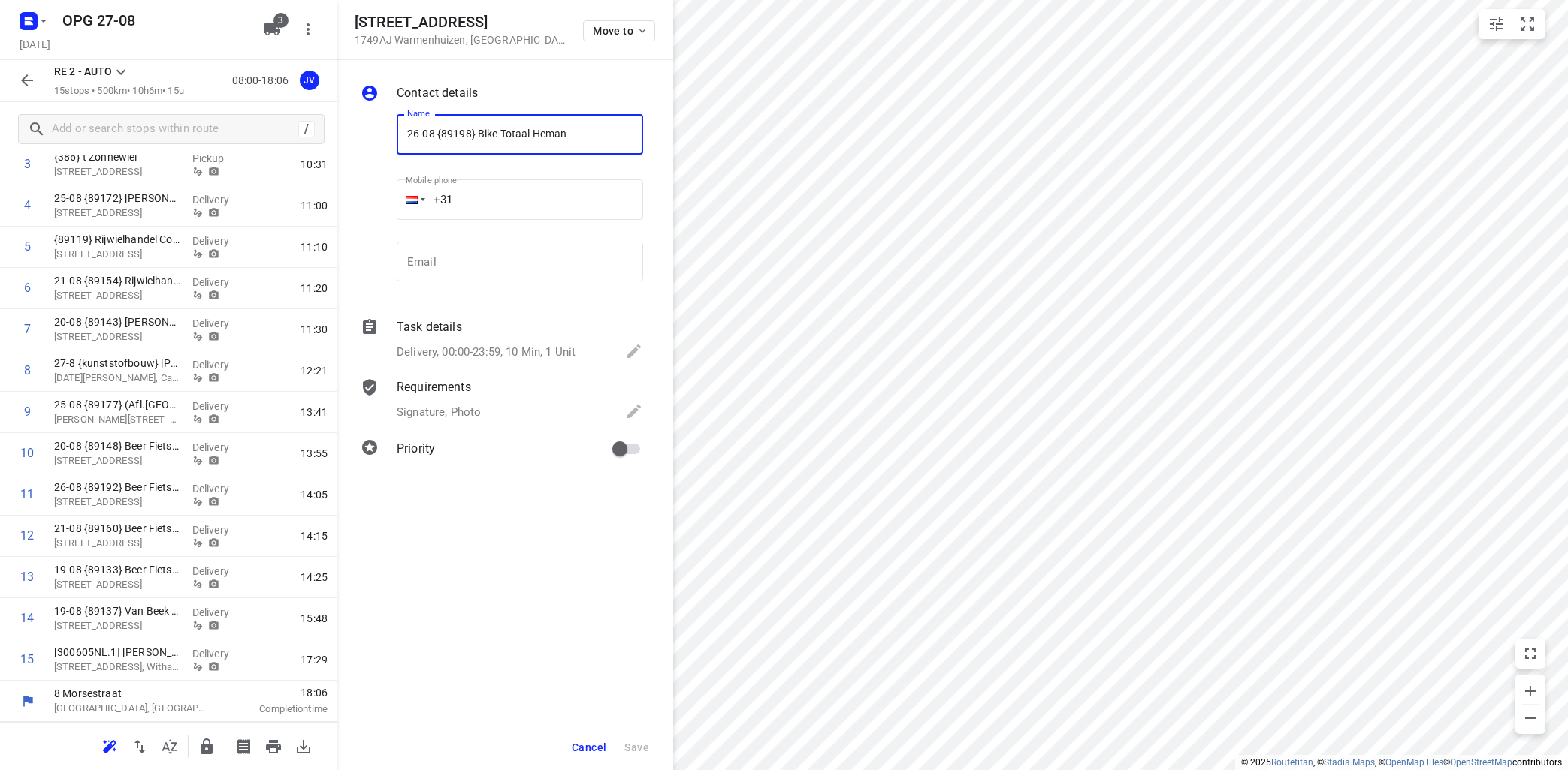
click at [602, 742] on span "Cancel" at bounding box center [589, 748] width 35 height 12
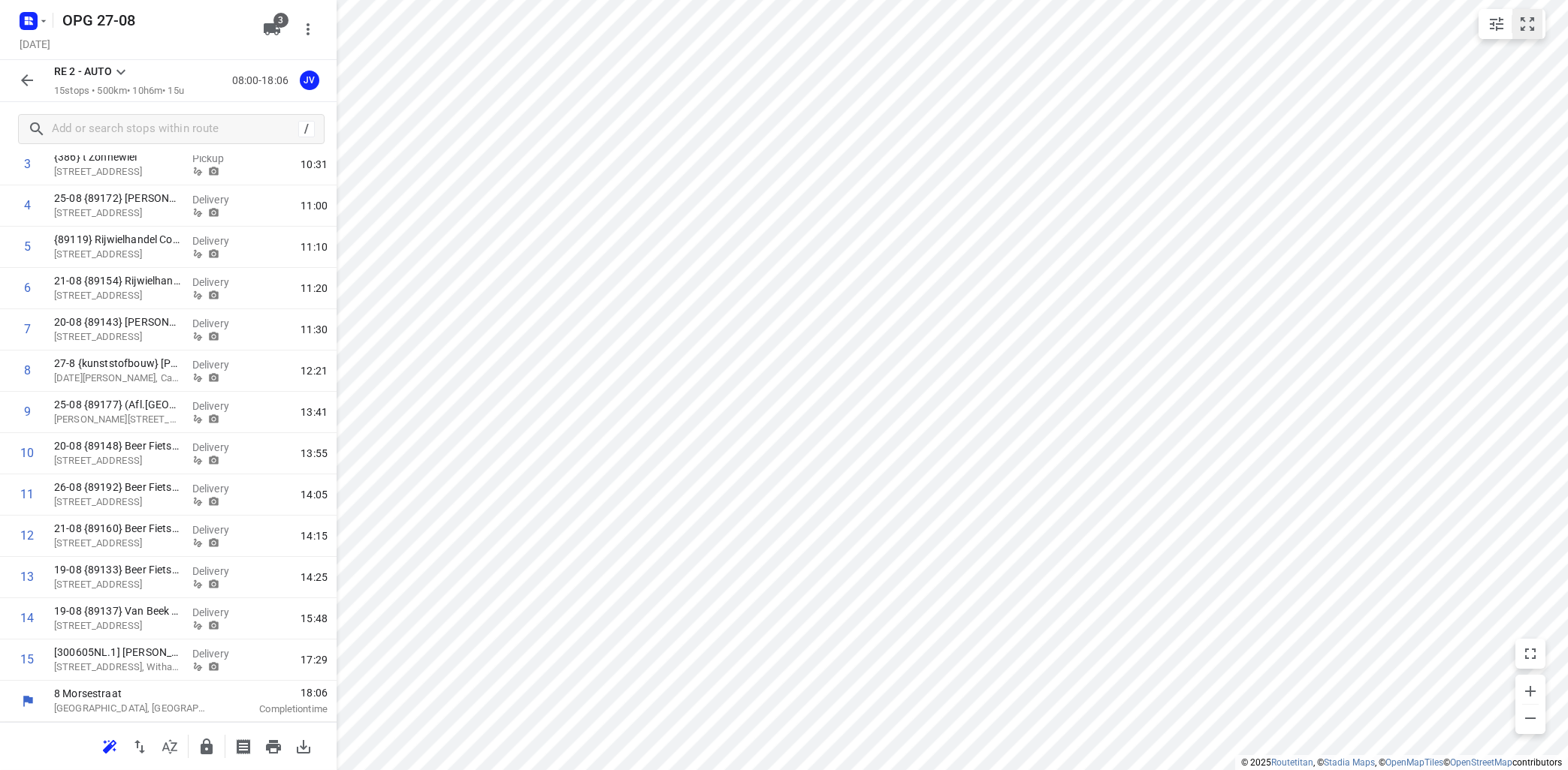
click at [1523, 23] on icon "small contained button group" at bounding box center [1527, 24] width 18 height 18
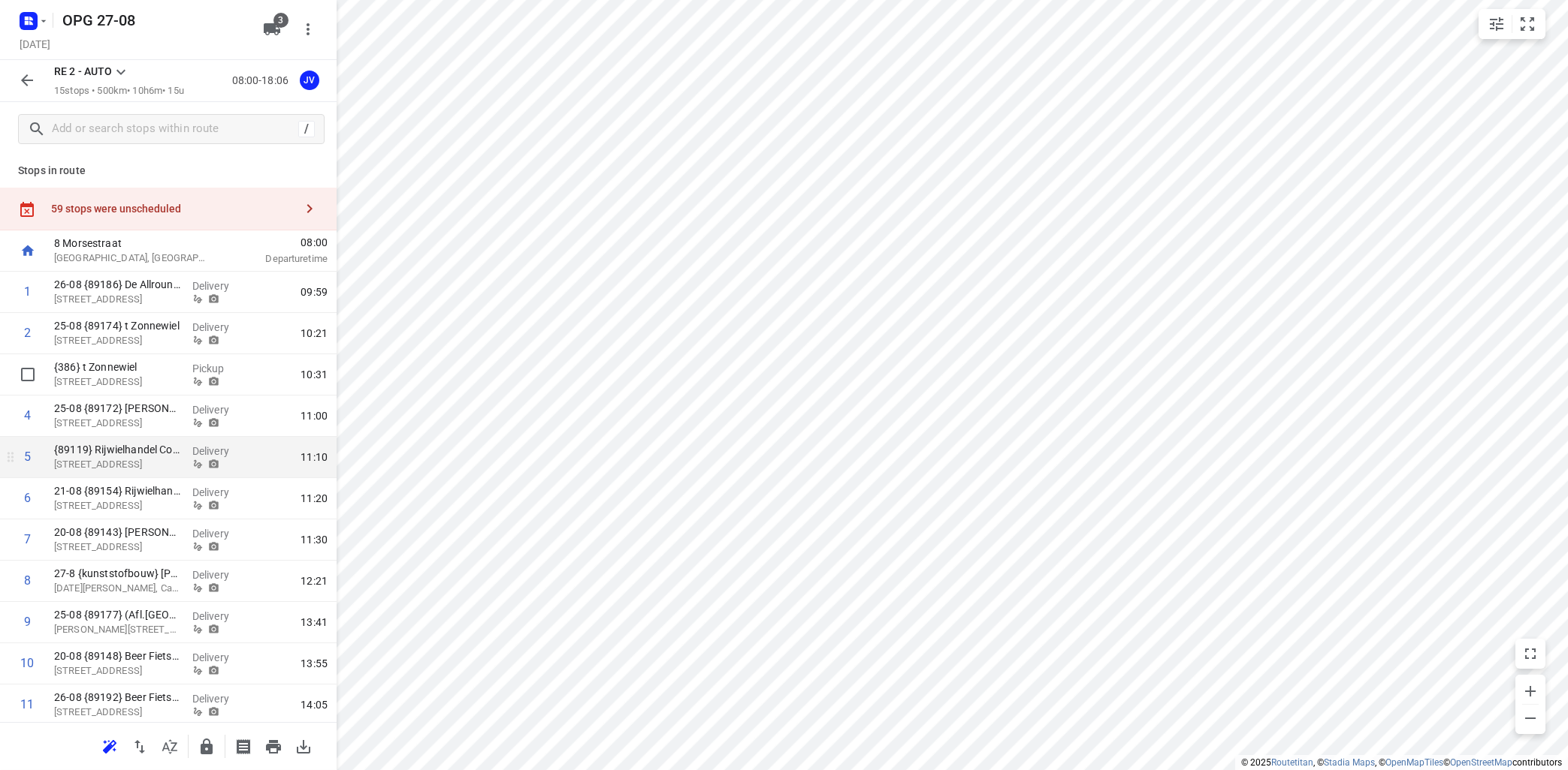
scroll to position [0, 0]
click at [1487, 23] on button "small contained button group" at bounding box center [1496, 23] width 30 height 30
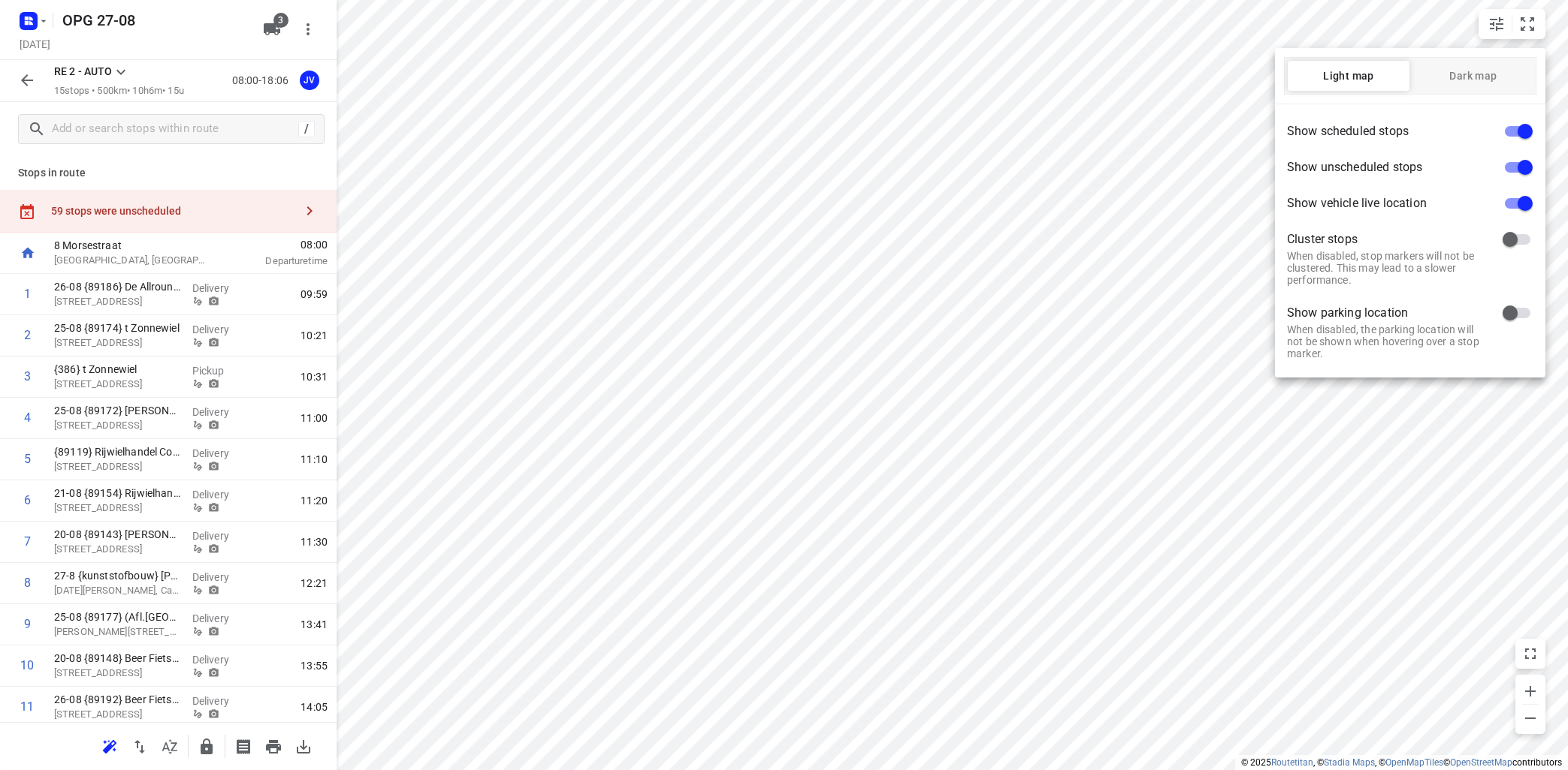
click at [1512, 170] on input "checkbox" at bounding box center [1524, 166] width 85 height 28
checkbox input "false"
click at [1513, 131] on input "checkbox" at bounding box center [1524, 131] width 85 height 28
checkbox input "false"
click at [1523, 163] on input "checkbox" at bounding box center [1510, 166] width 85 height 28
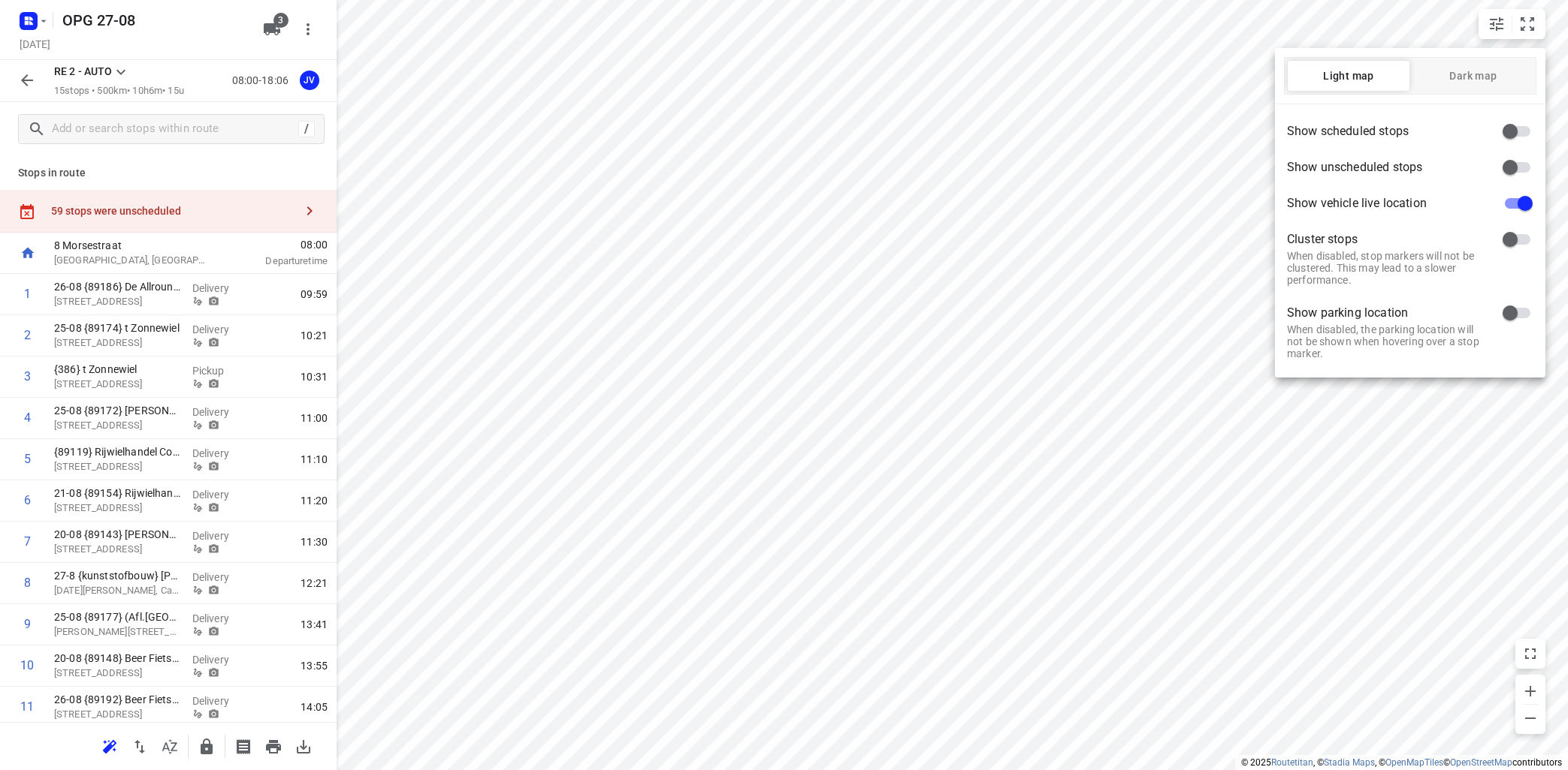
checkbox input "true"
click at [1456, 73] on span "Dark map" at bounding box center [1473, 75] width 122 height 12
click at [1367, 75] on span "Light map" at bounding box center [1348, 75] width 122 height 12
click at [124, 73] on div at bounding box center [784, 385] width 1568 height 770
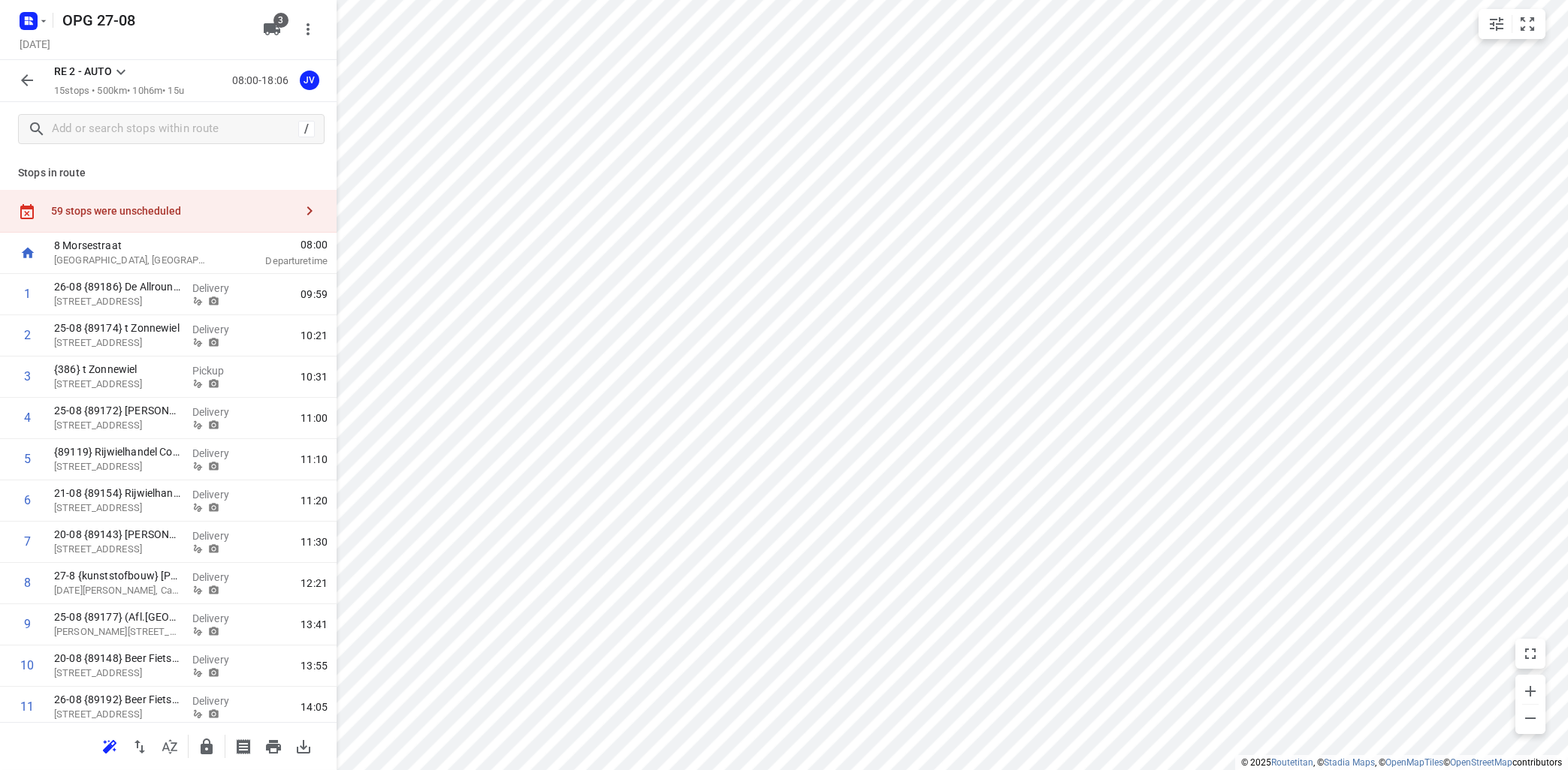
click at [130, 72] on icon at bounding box center [121, 72] width 18 height 18
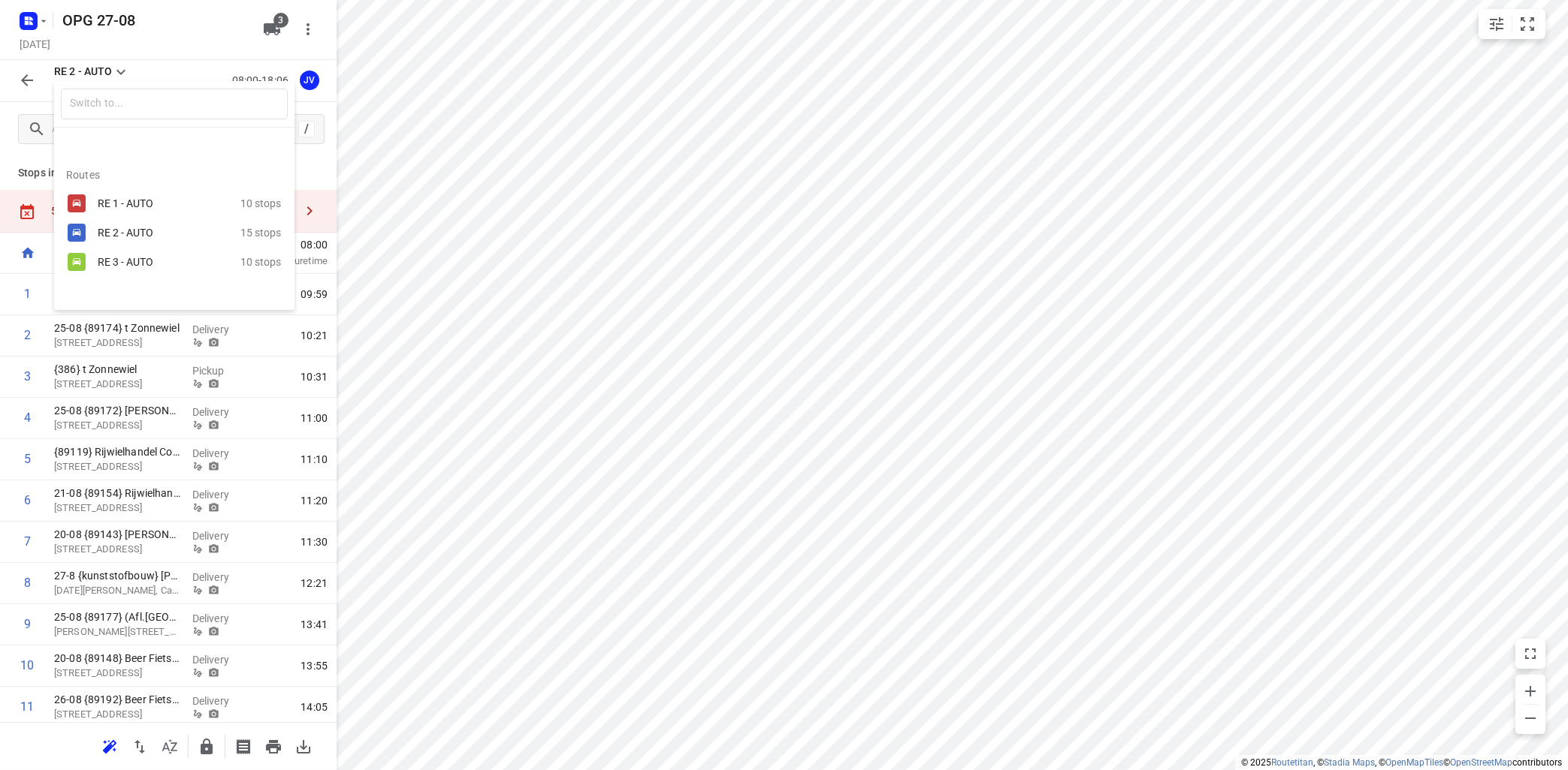
click at [153, 261] on div "RE 3 - AUTO" at bounding box center [162, 262] width 128 height 12
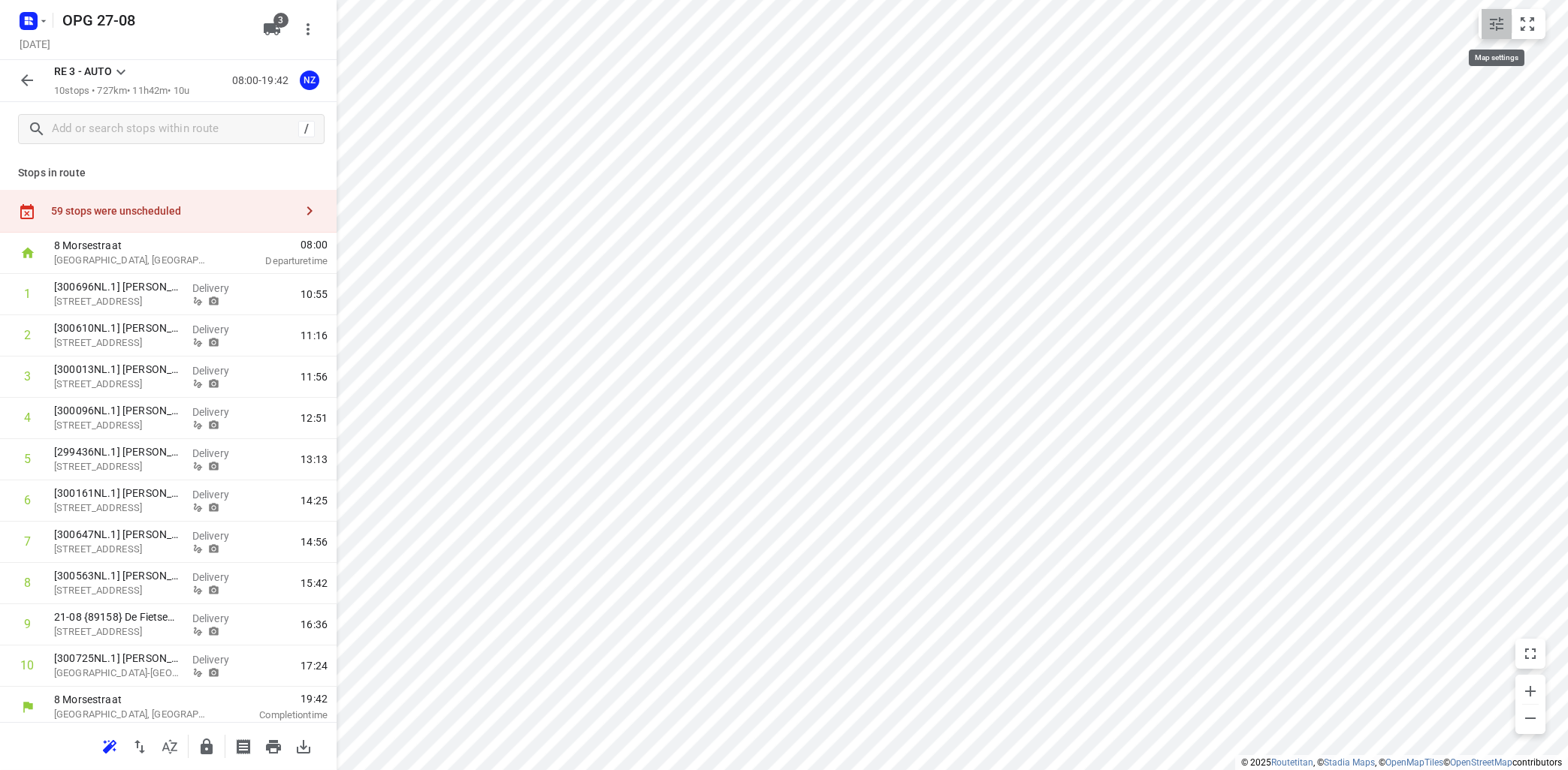
click at [1500, 25] on icon "small contained button group" at bounding box center [1496, 24] width 18 height 18
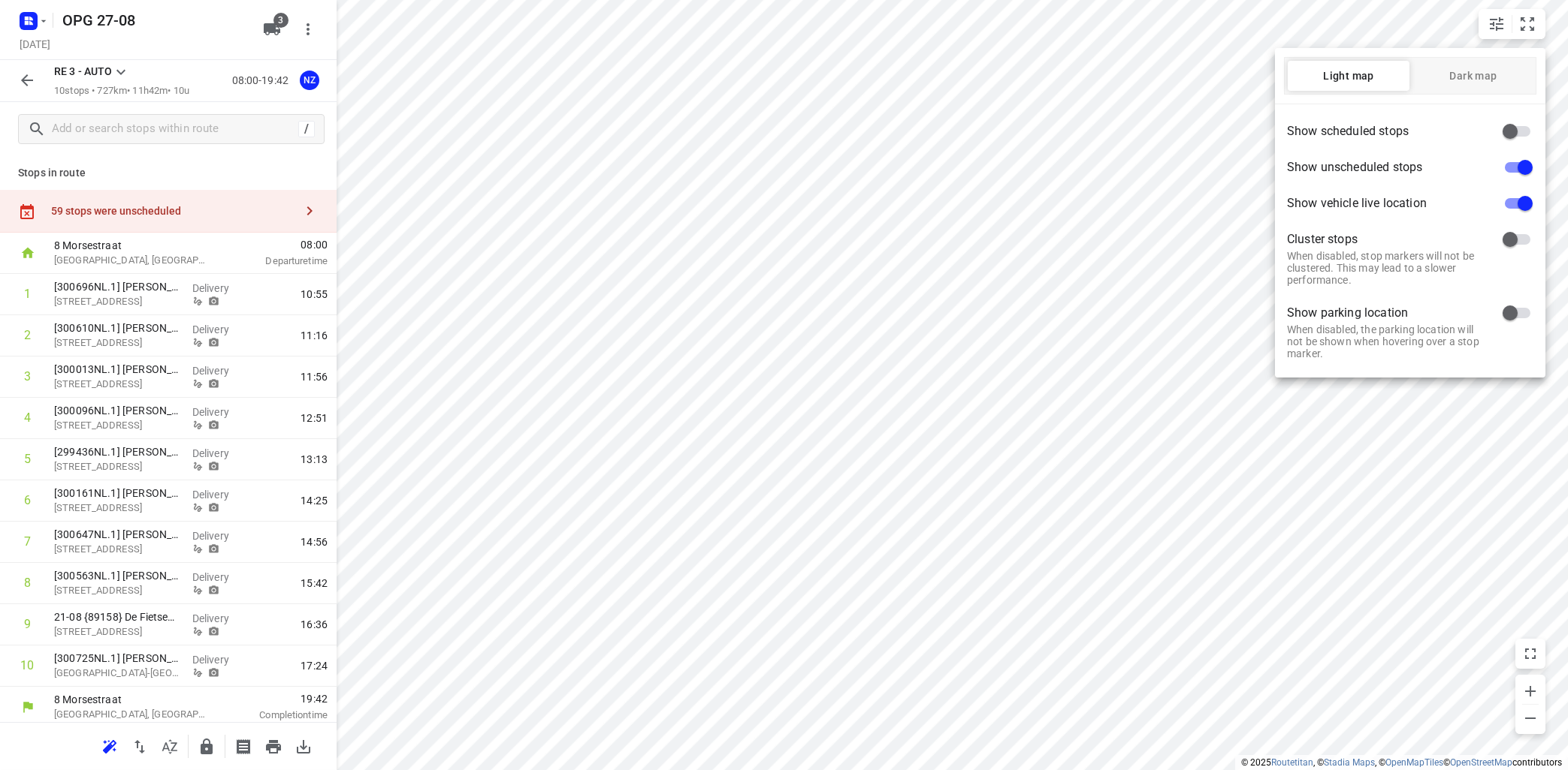
click at [1520, 239] on input "checkbox" at bounding box center [1510, 239] width 85 height 28
click at [1508, 239] on input "checkbox" at bounding box center [1524, 239] width 85 height 28
checkbox input "false"
click at [1523, 314] on input "checkbox" at bounding box center [1510, 312] width 85 height 28
click at [1512, 311] on input "checkbox" at bounding box center [1524, 312] width 85 height 28
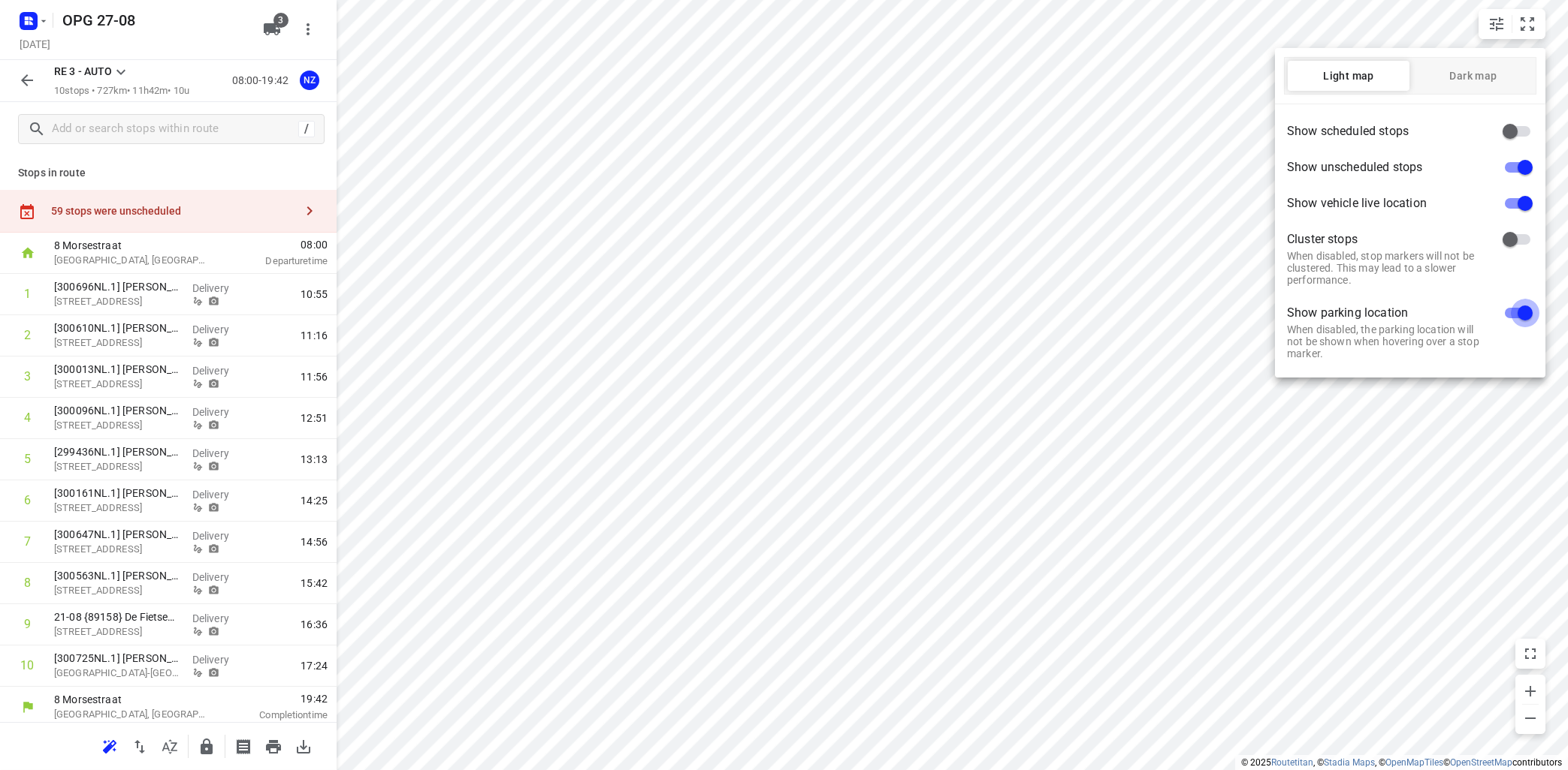
checkbox input "false"
click at [1530, 129] on input "checkbox" at bounding box center [1510, 131] width 85 height 28
checkbox input "true"
click at [1510, 165] on input "checkbox" at bounding box center [1524, 166] width 85 height 28
checkbox input "false"
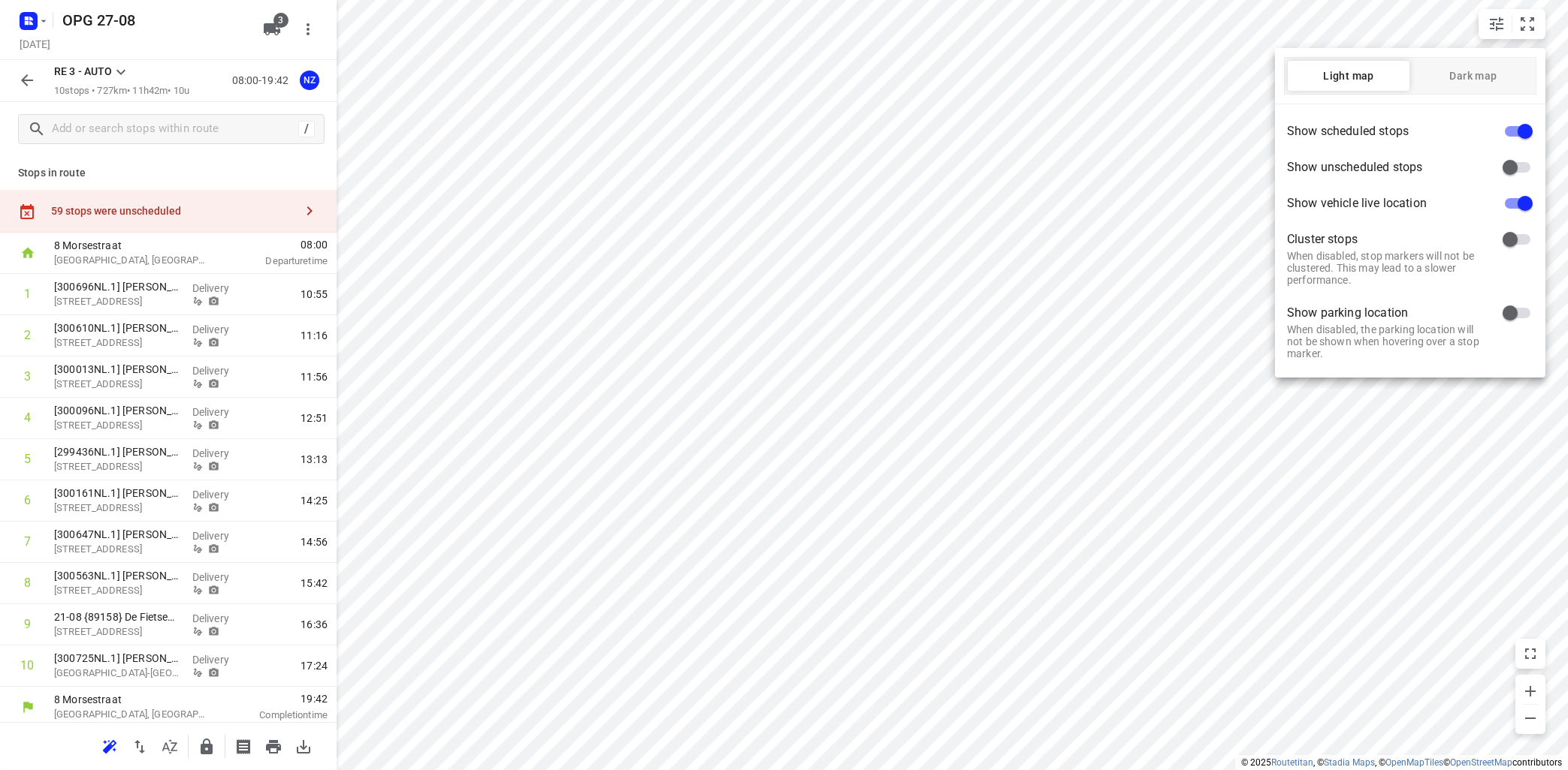
click at [125, 72] on div at bounding box center [784, 385] width 1568 height 770
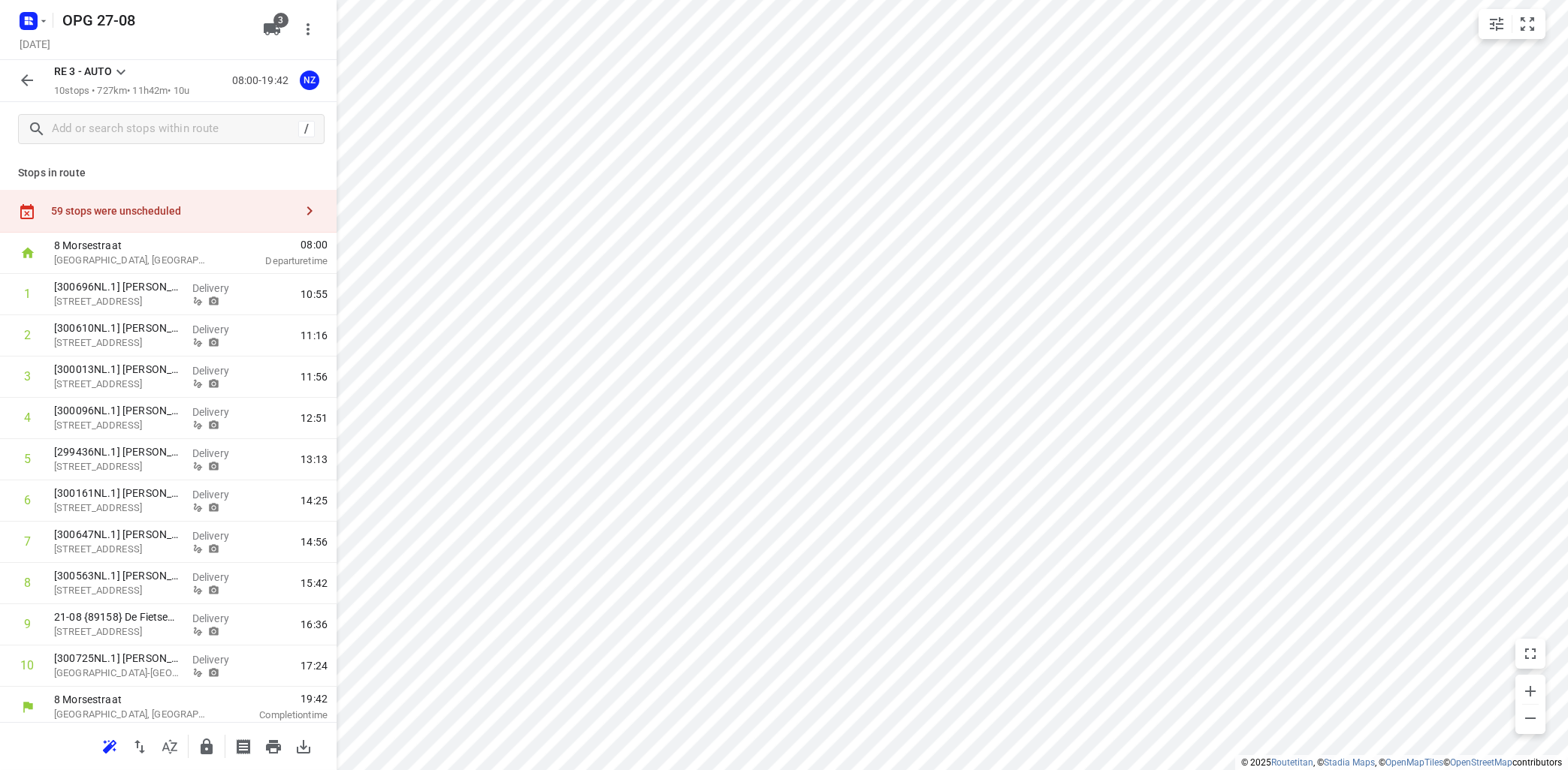
click at [119, 71] on icon at bounding box center [121, 72] width 18 height 18
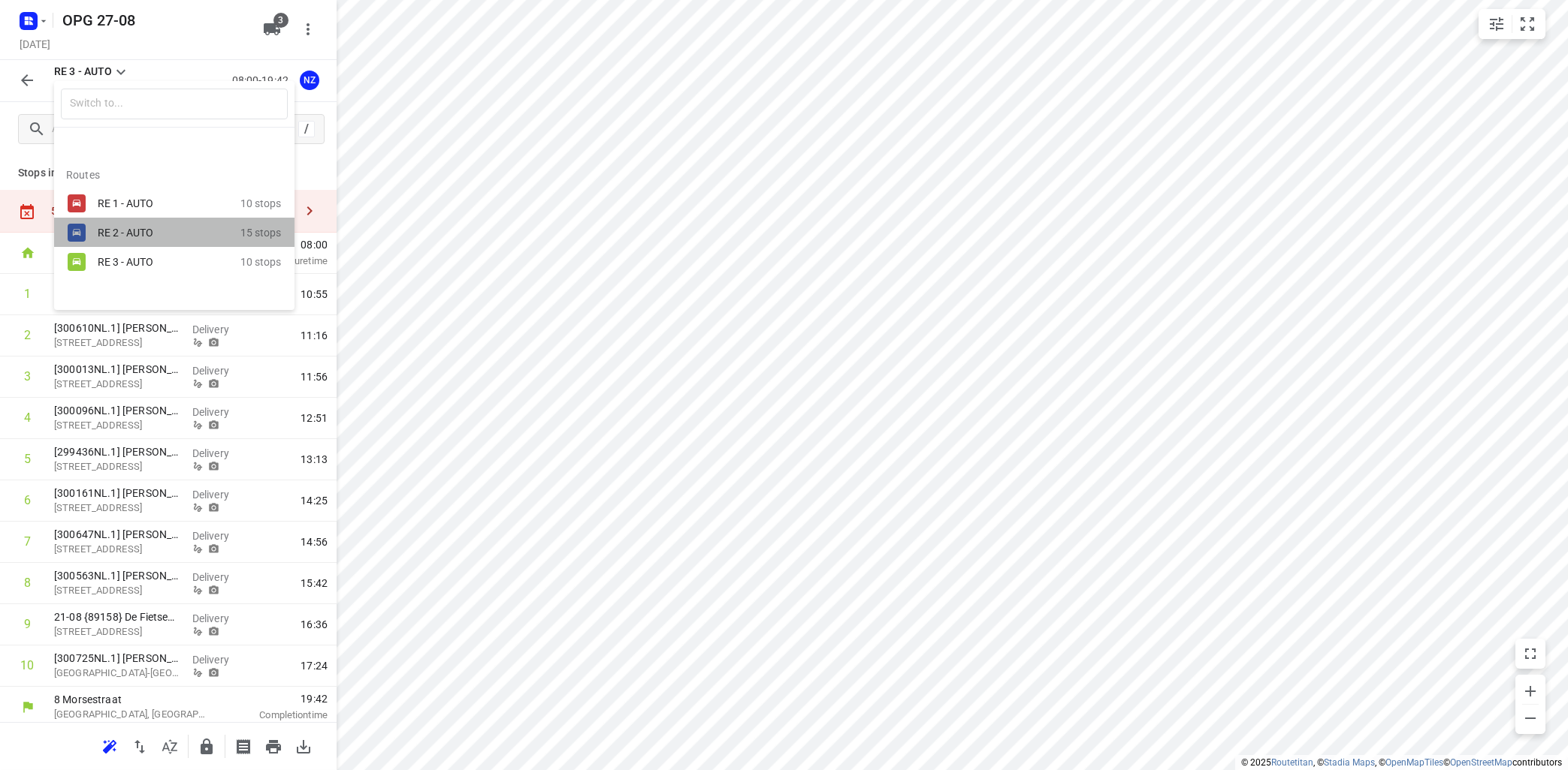
click at [118, 225] on div "RE 2 - AUTO" at bounding box center [168, 232] width 142 height 18
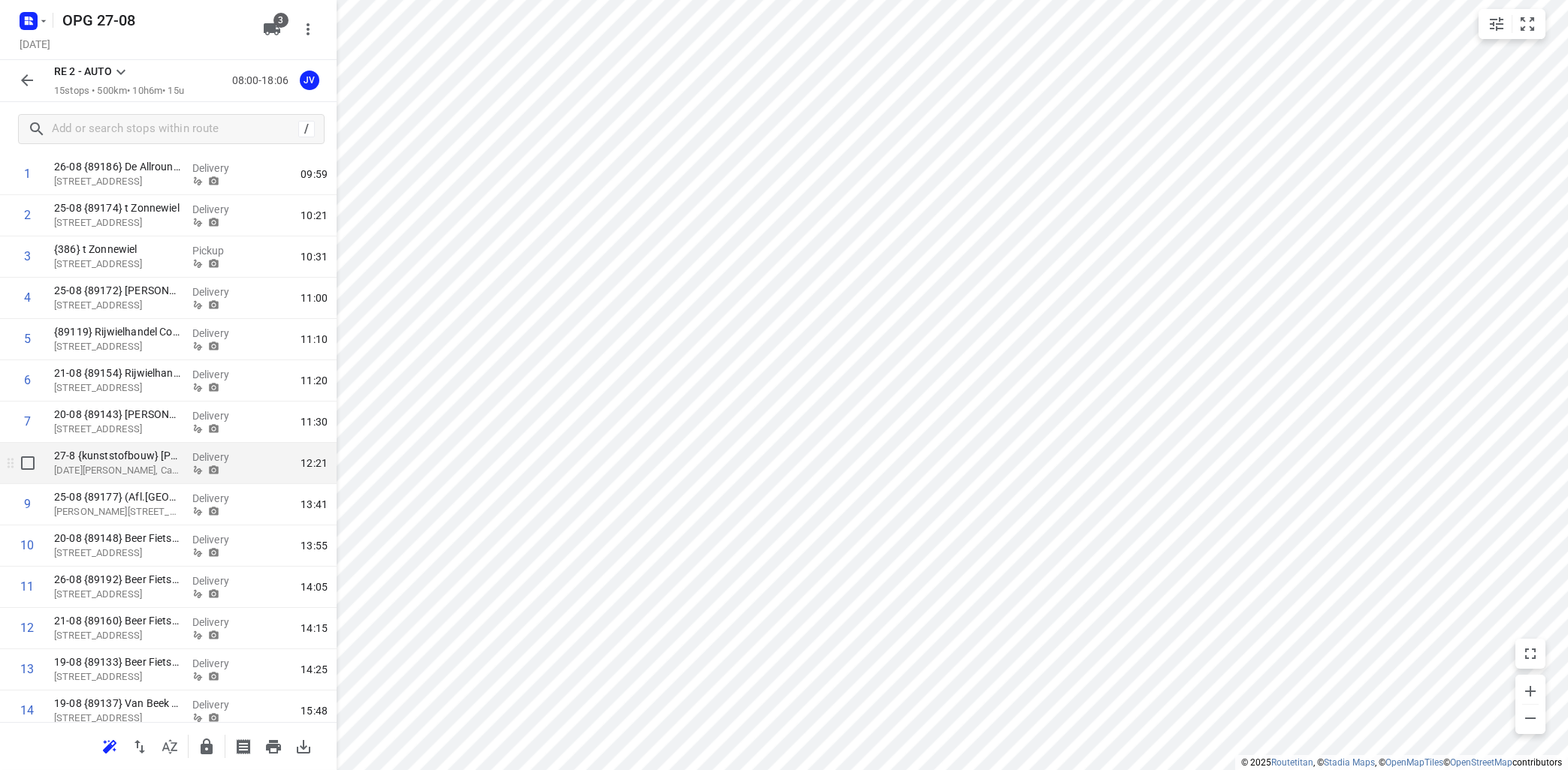
scroll to position [181, 0]
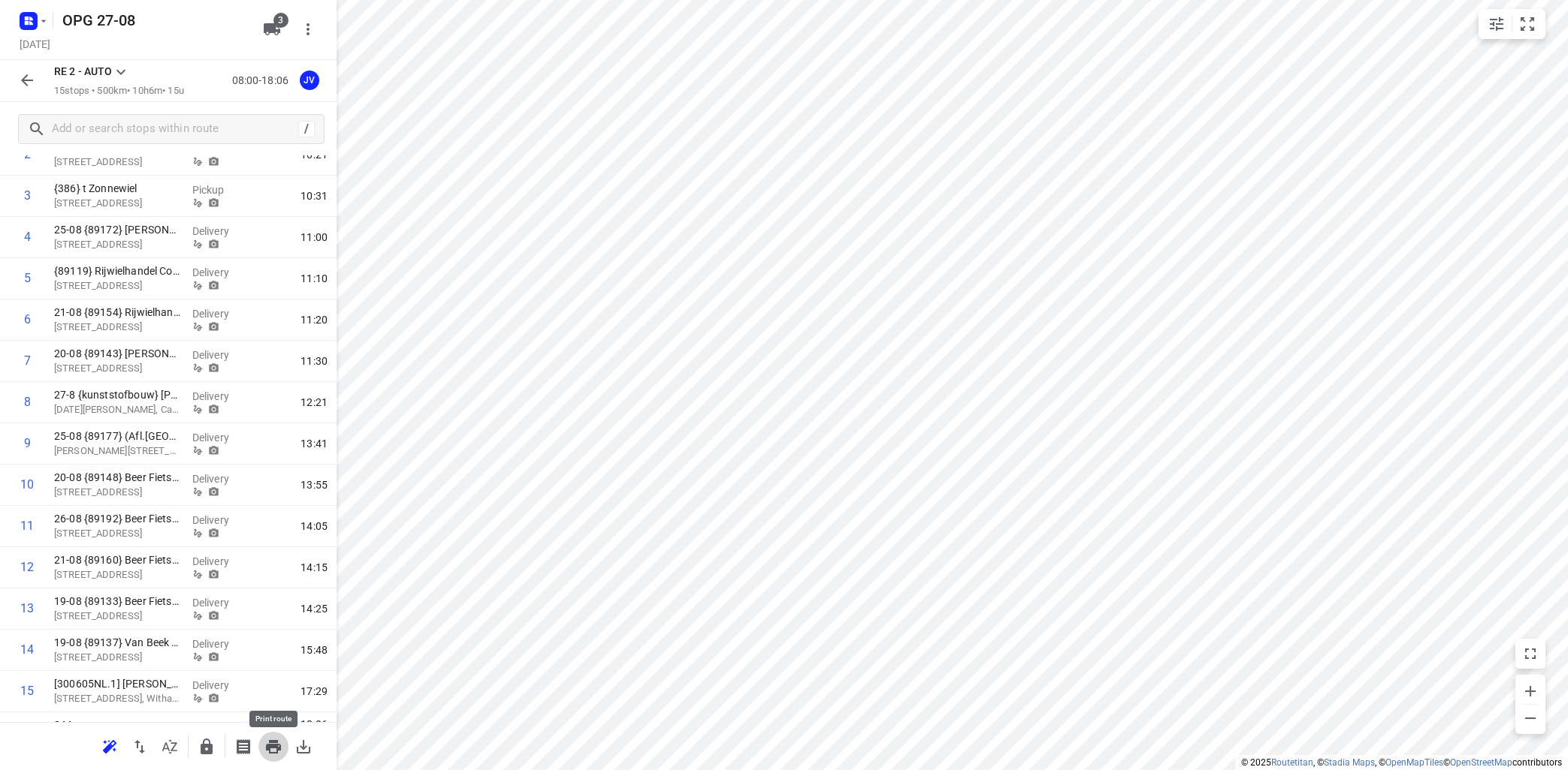
click at [277, 747] on icon "button" at bounding box center [274, 747] width 15 height 14
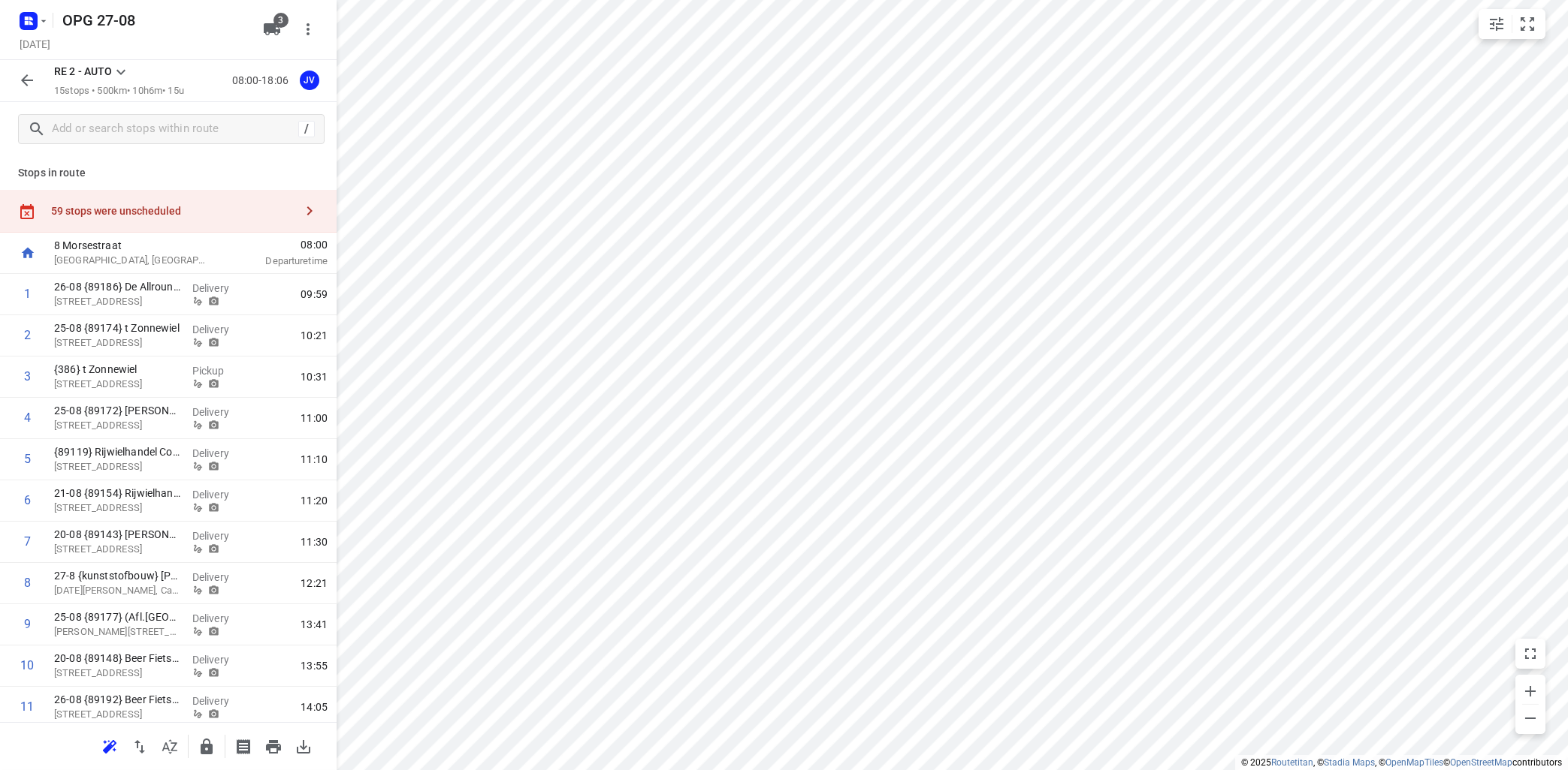
click at [307, 206] on icon "button" at bounding box center [309, 211] width 18 height 18
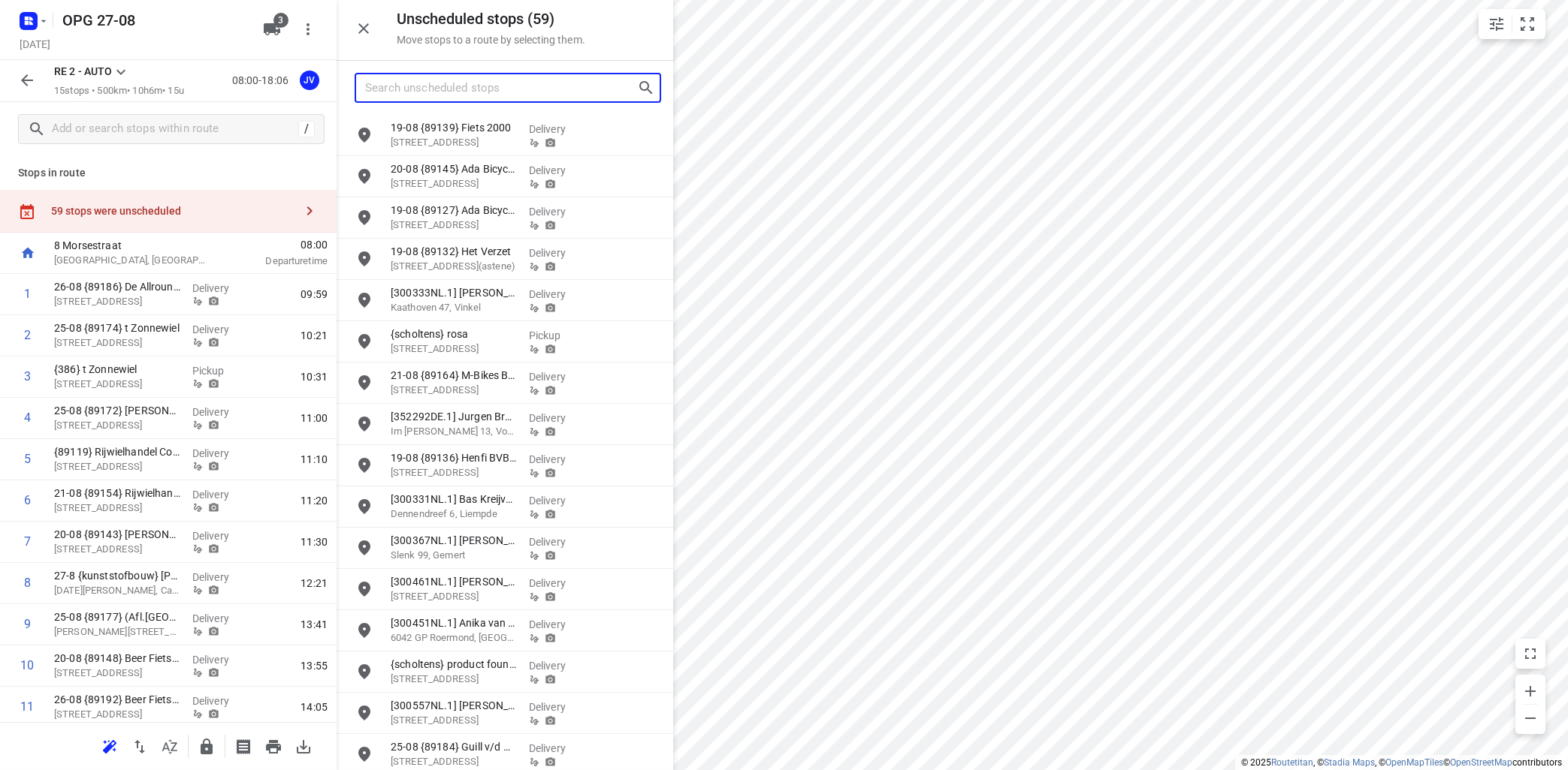
click at [429, 83] on input "Search unscheduled stops" at bounding box center [500, 88] width 272 height 23
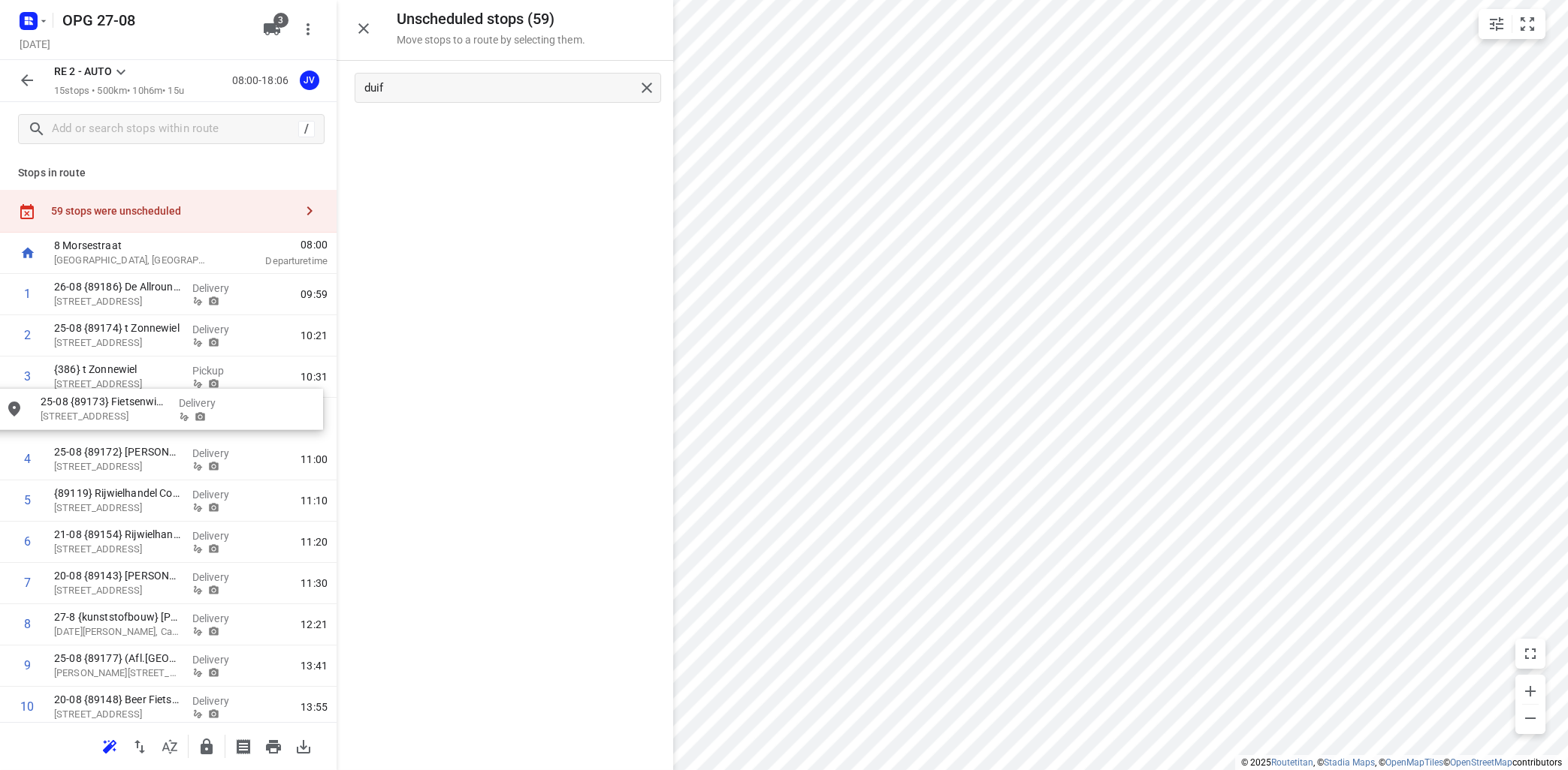
drag, startPoint x: 450, startPoint y: 146, endPoint x: 87, endPoint y: 409, distance: 448.3
click at [312, 208] on icon "button" at bounding box center [309, 211] width 18 height 18
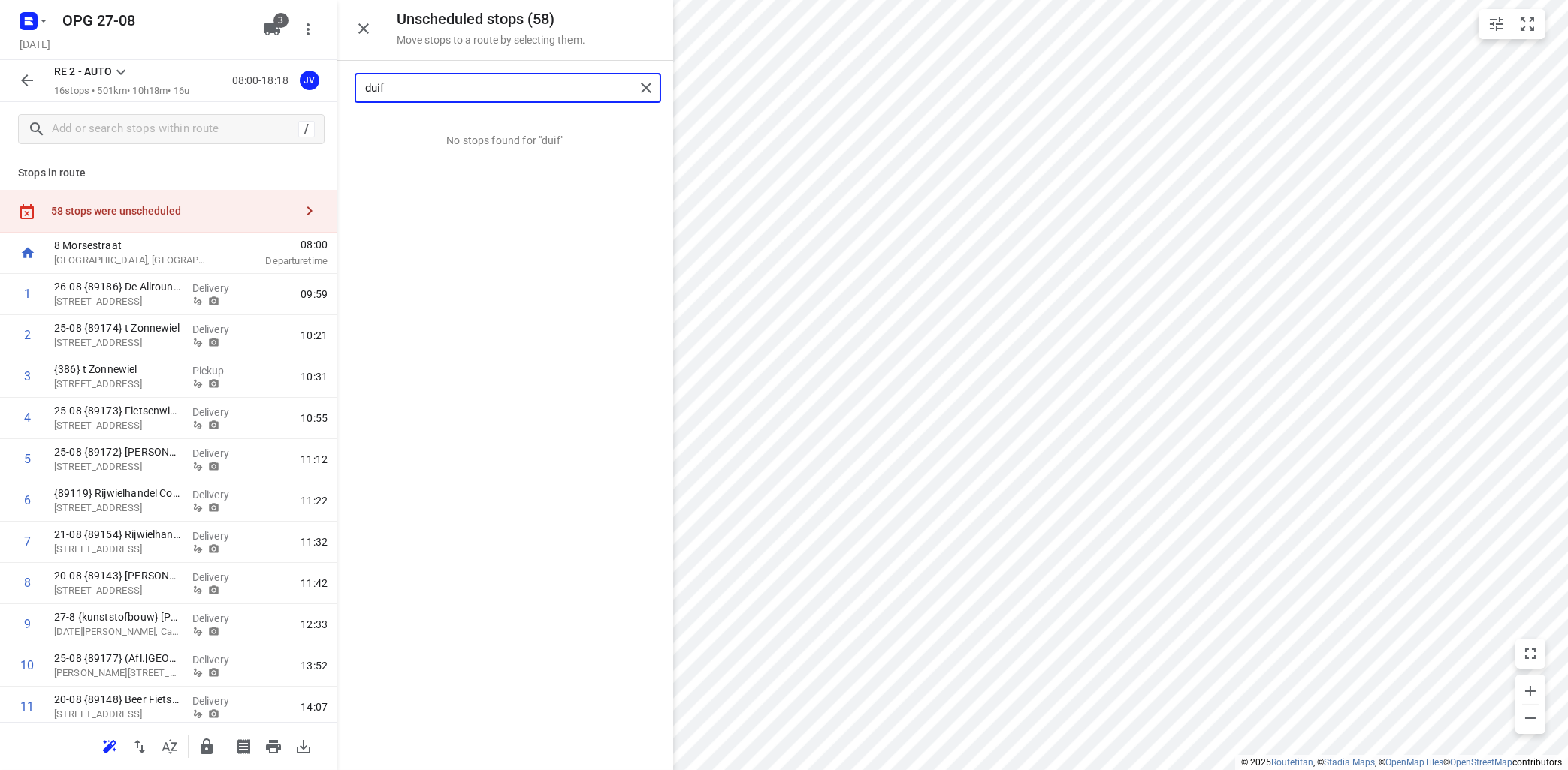
click at [572, 95] on input "duif" at bounding box center [499, 88] width 270 height 23
drag, startPoint x: 565, startPoint y: 92, endPoint x: 165, endPoint y: 93, distance: 400.0
click at [365, 98] on input "duif" at bounding box center [499, 88] width 270 height 23
drag, startPoint x: 179, startPoint y: 93, endPoint x: 203, endPoint y: 93, distance: 24.0
click at [190, 93] on p "16 stops • 501km • 10h18m • 16u" at bounding box center [122, 91] width 136 height 15
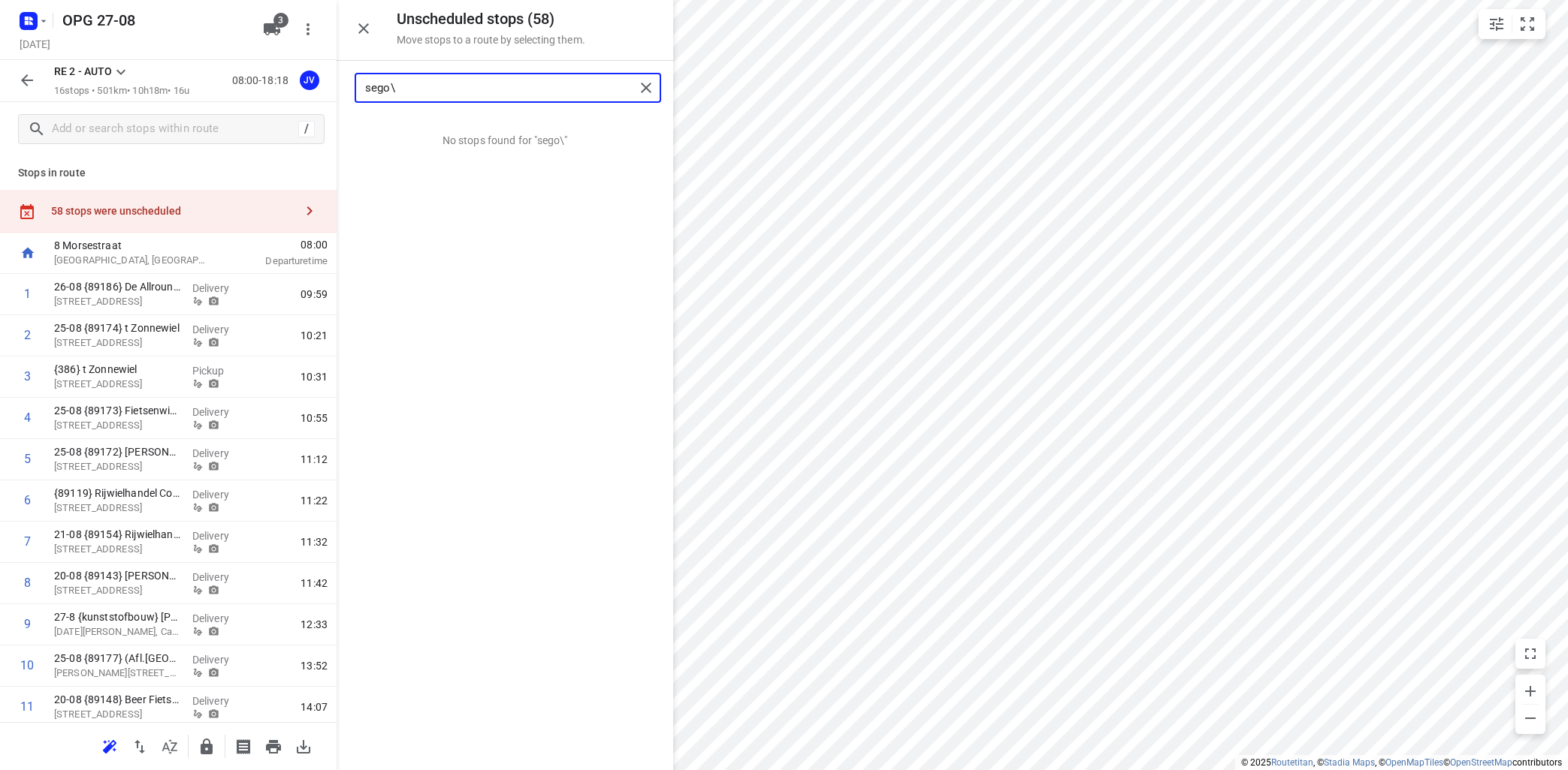
click at [435, 85] on input "sego\" at bounding box center [499, 88] width 270 height 23
type input "seg"
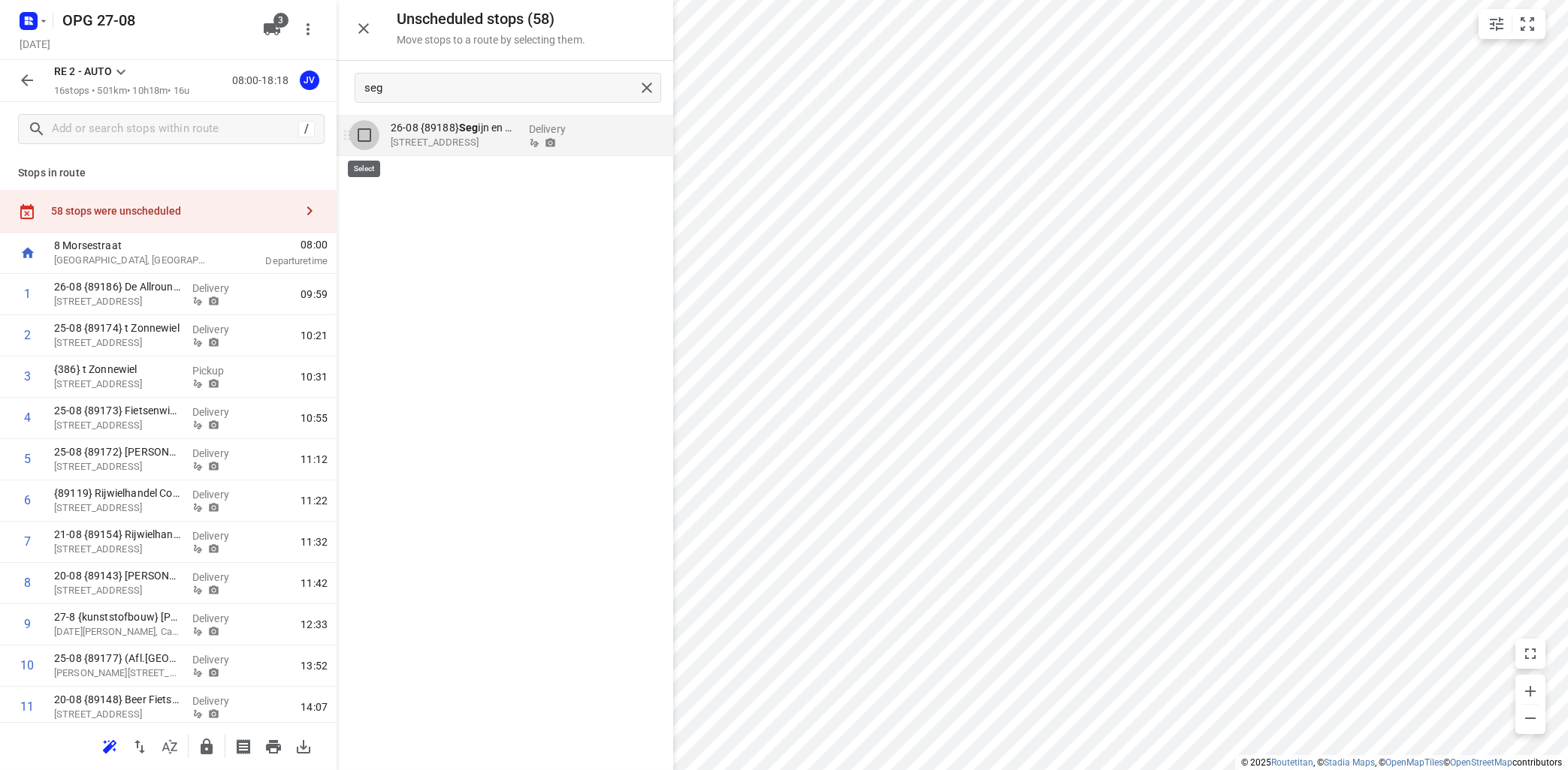
click at [361, 133] on input "grid" at bounding box center [364, 134] width 30 height 30
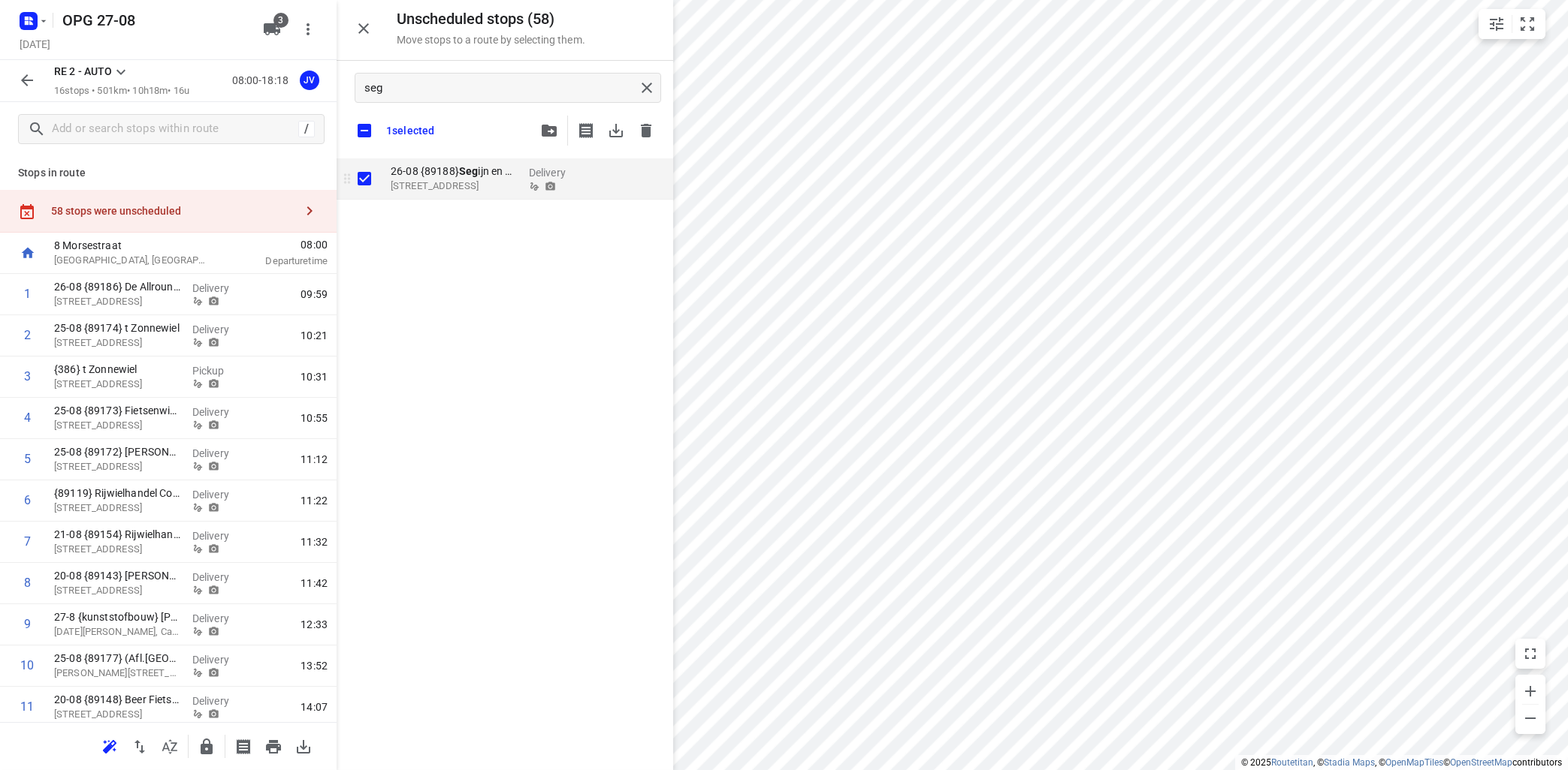
checkbox input "true"
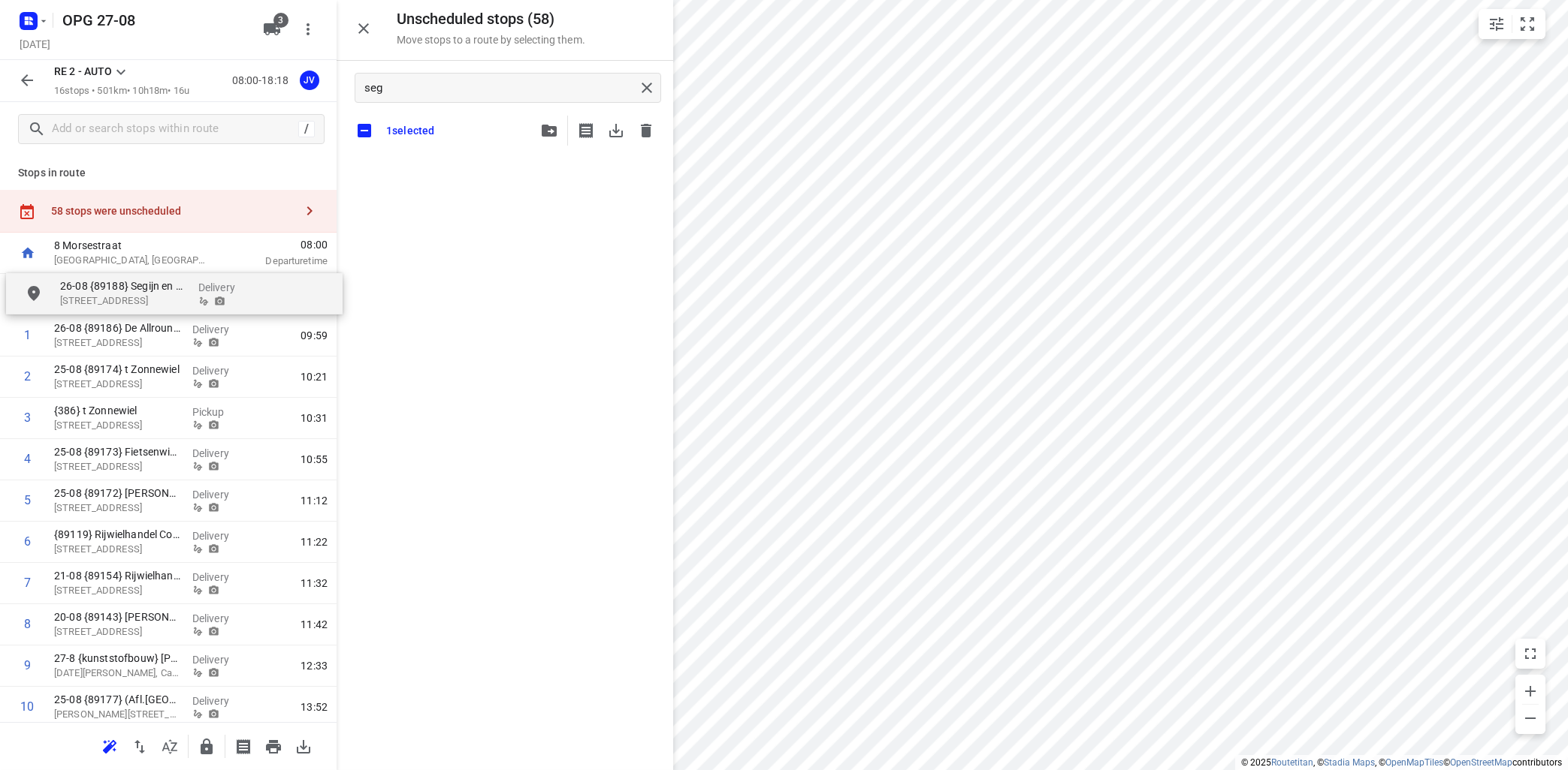
drag, startPoint x: 468, startPoint y: 188, endPoint x: 131, endPoint y: 290, distance: 352.1
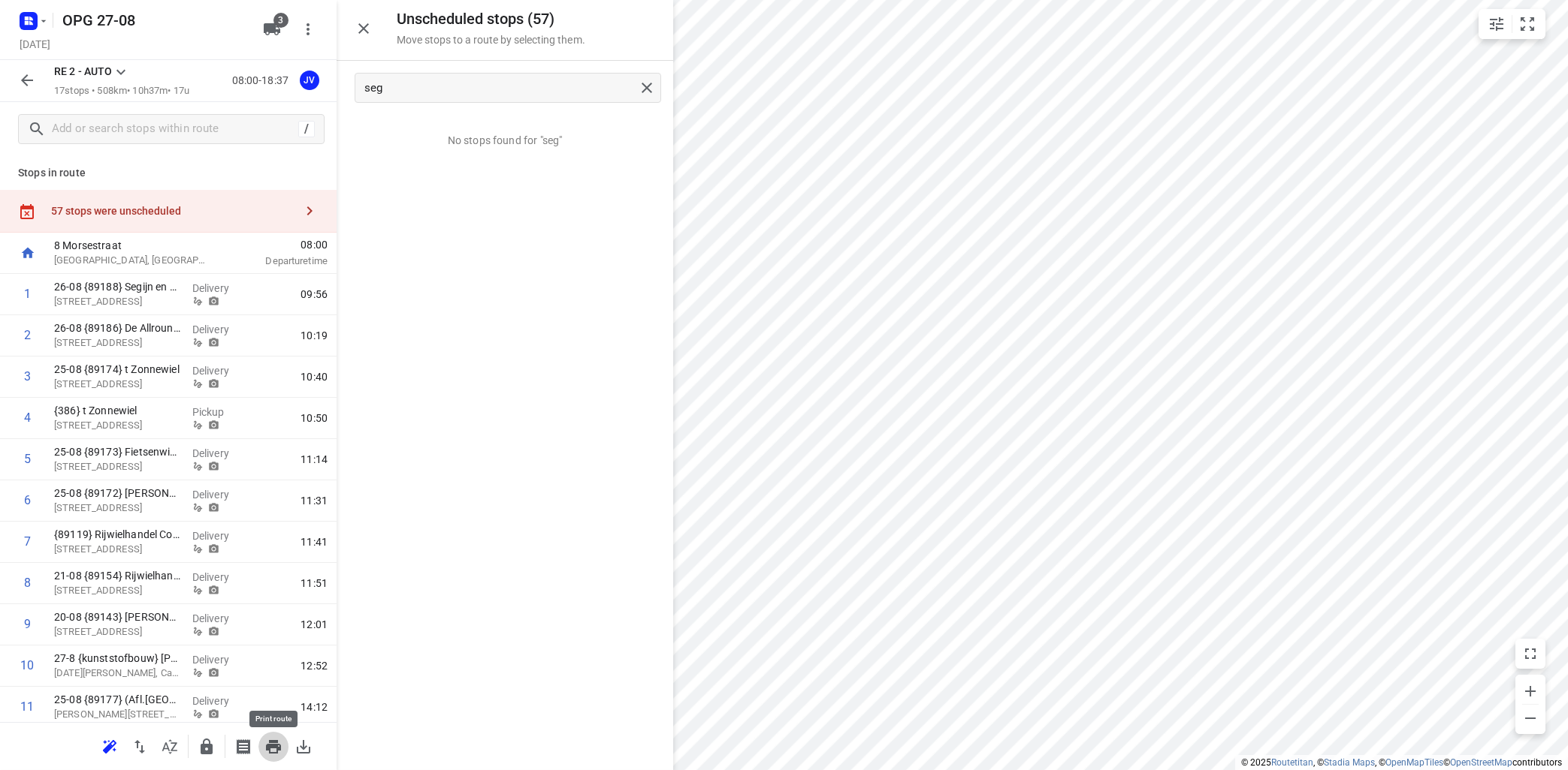
click at [267, 748] on icon "button" at bounding box center [274, 747] width 15 height 14
click at [35, 75] on icon "button" at bounding box center [27, 80] width 18 height 18
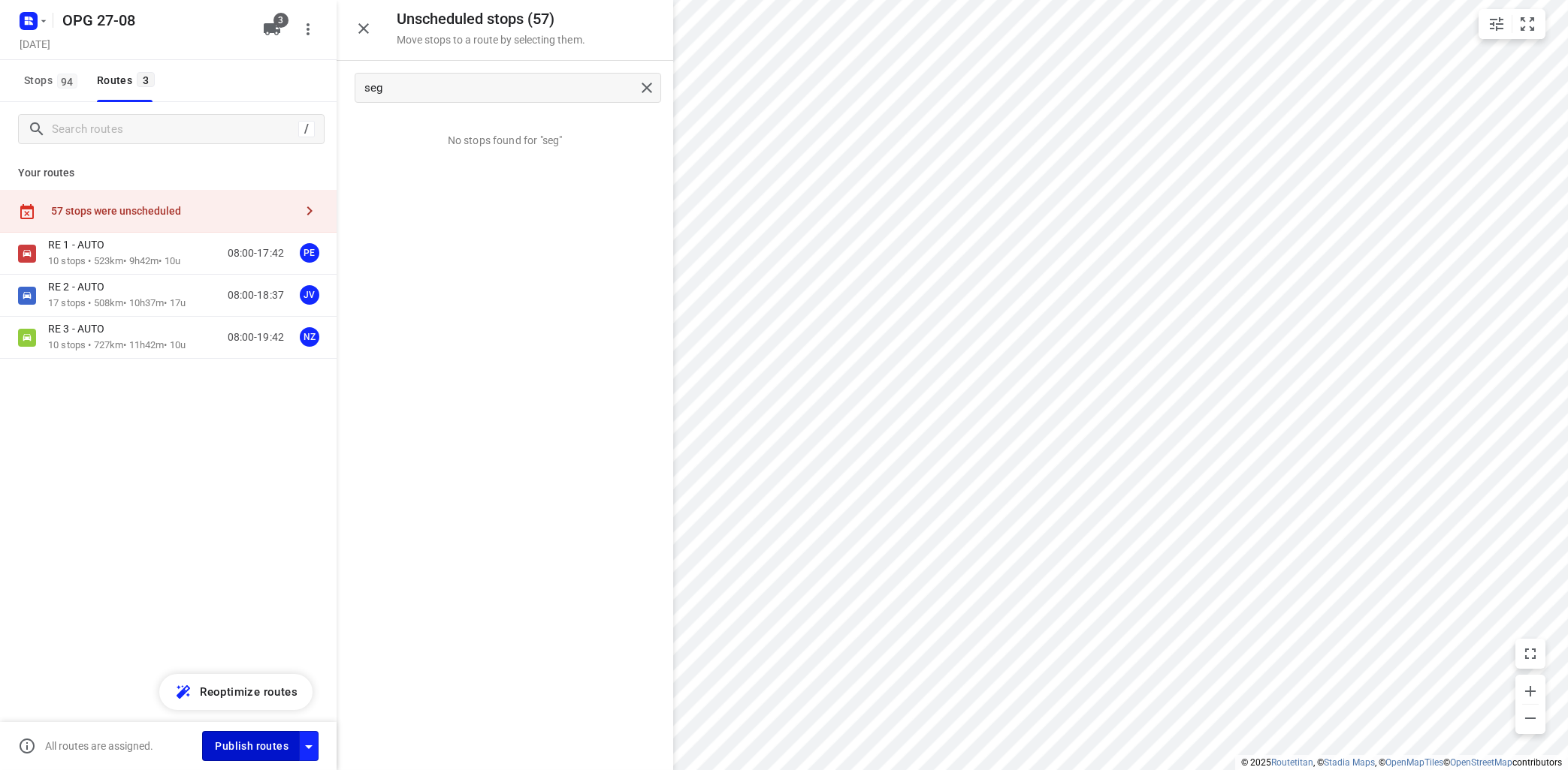
click at [236, 747] on span "Publish routes" at bounding box center [252, 746] width 74 height 18
